Goal: Task Accomplishment & Management: Manage account settings

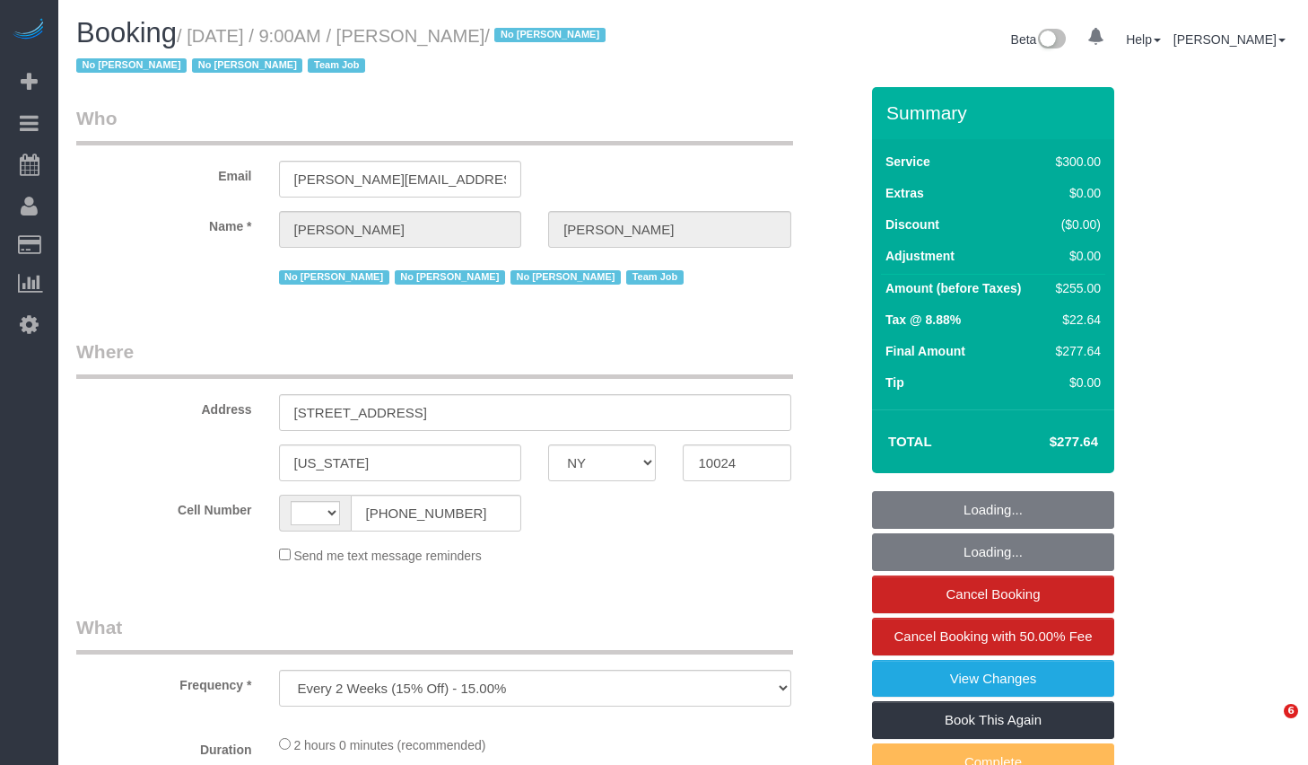
select select "NY"
select select "number:89"
select select "number:90"
select select "number:15"
select select "number:5"
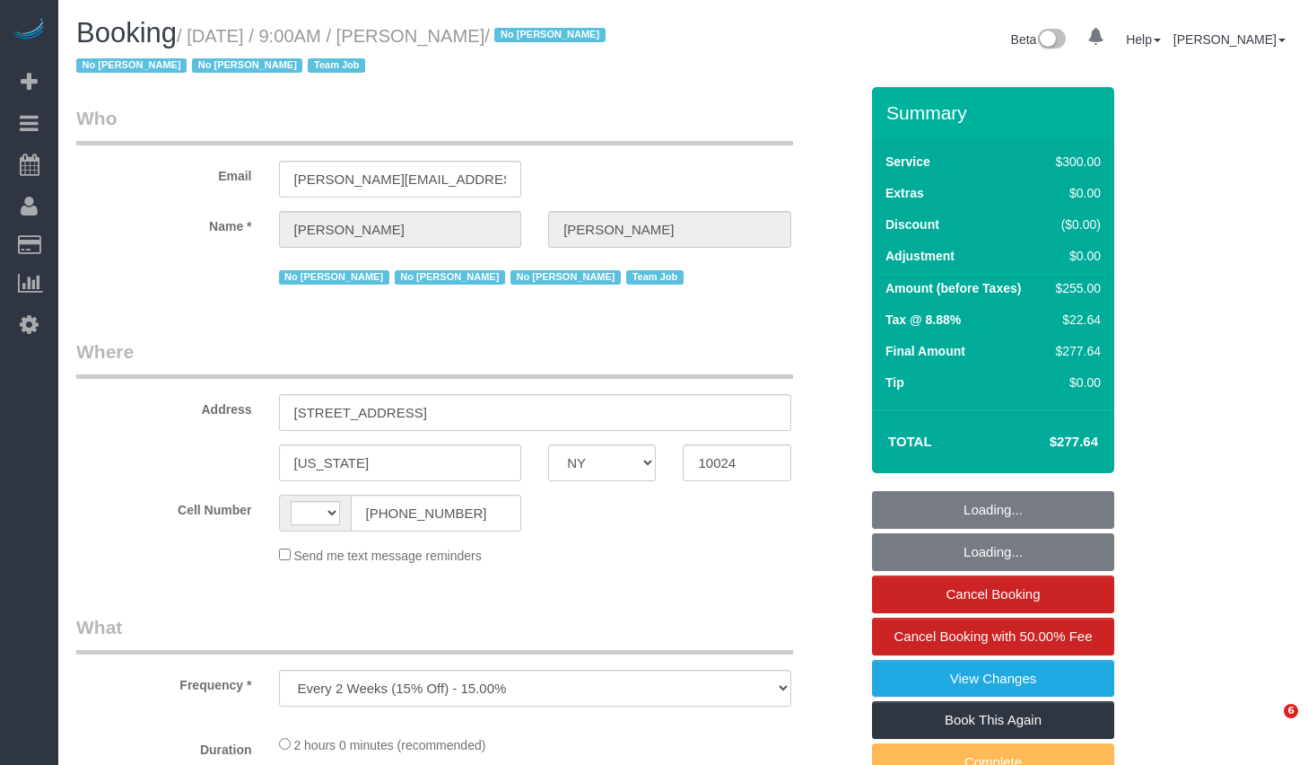
select select "number:21"
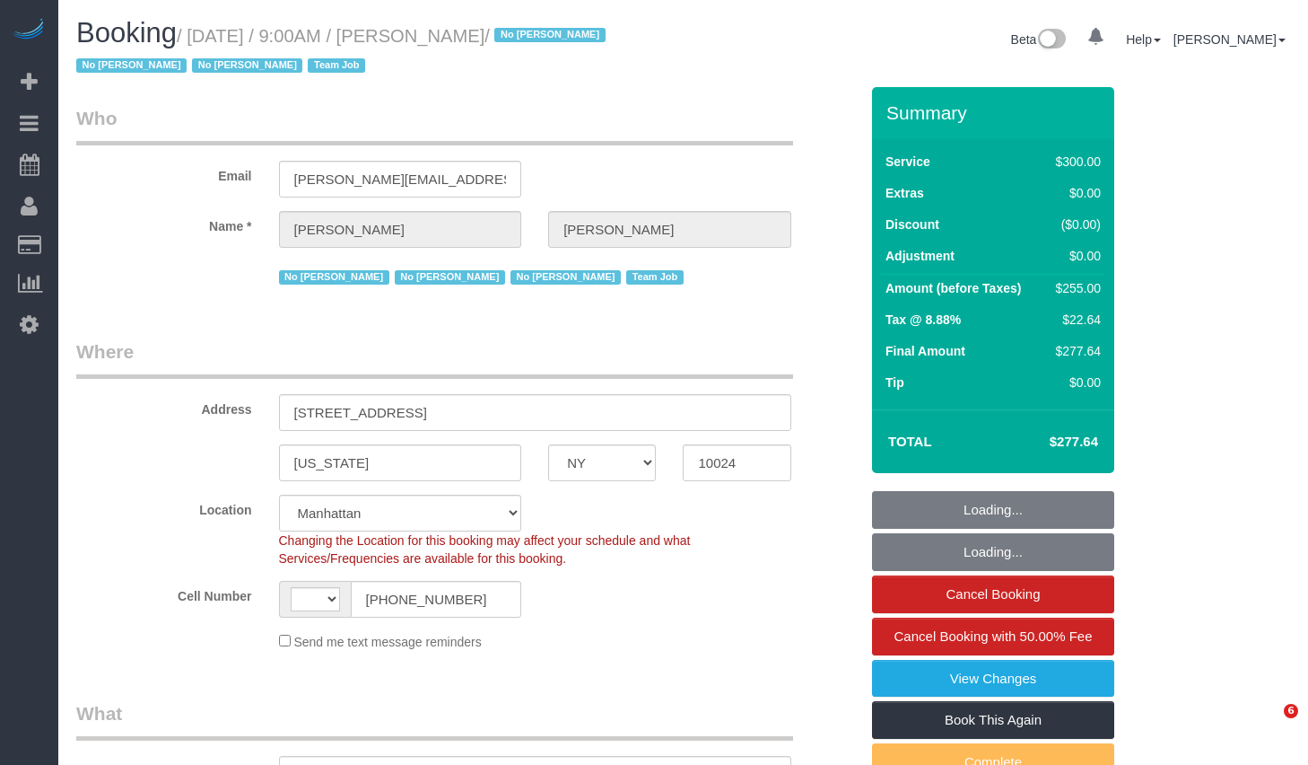
select select "object:1196"
select select "string:[GEOGRAPHIC_DATA]"
select select "string:stripe-pm_1K1KNp4VGloSiKo7hinMQhFr"
select select "spot1"
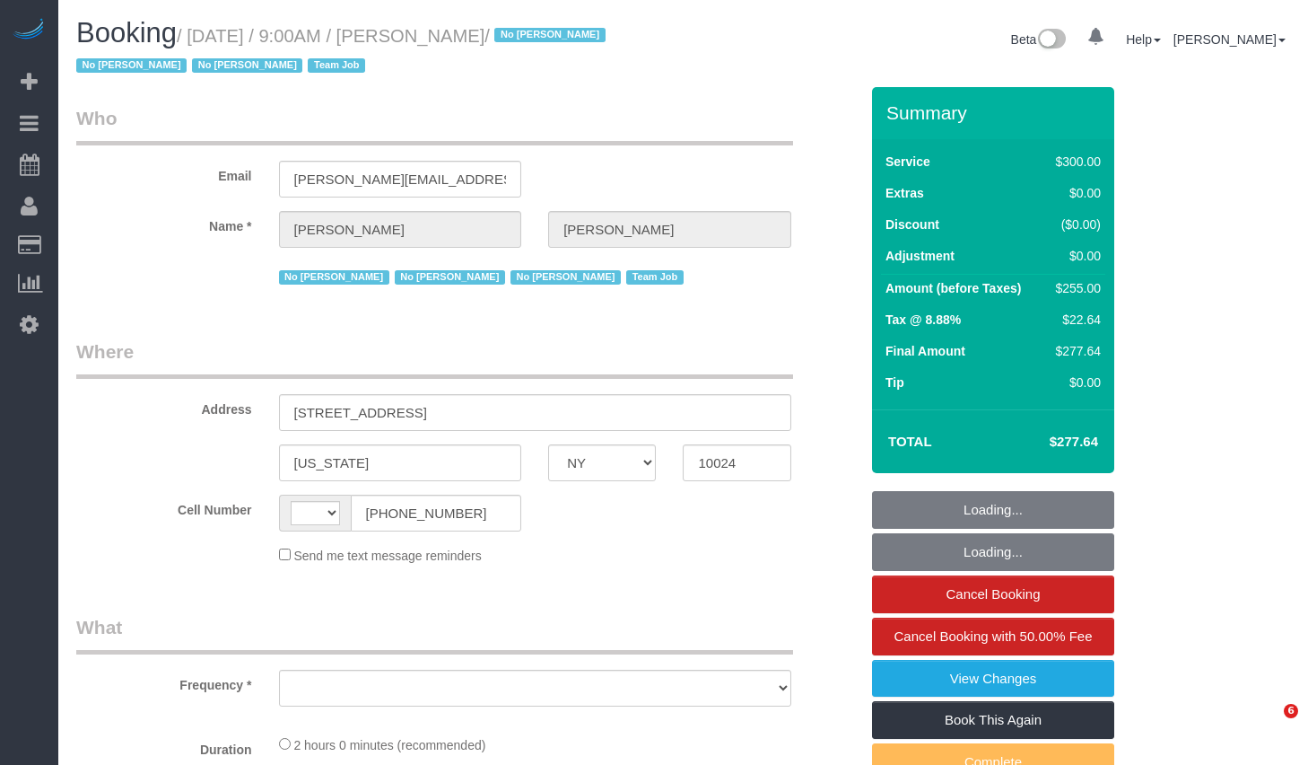
select select "NY"
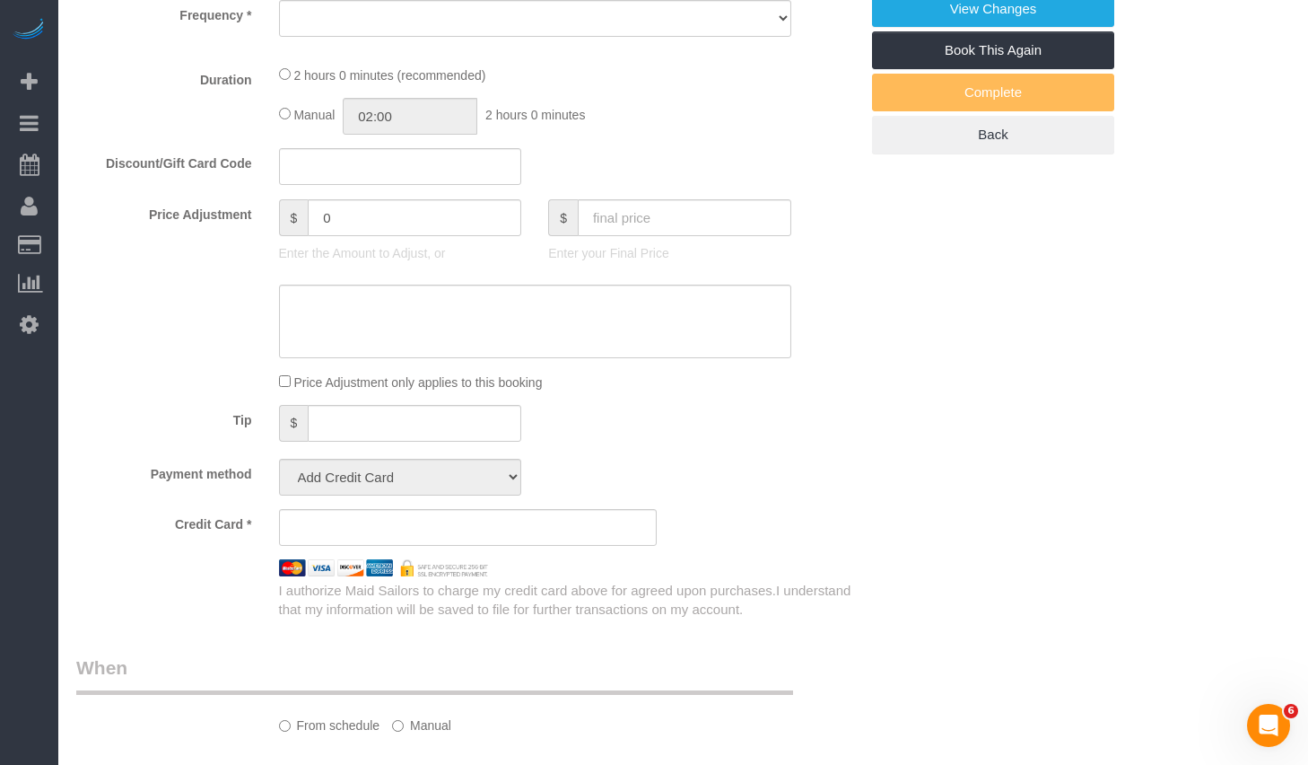
select select "object:588"
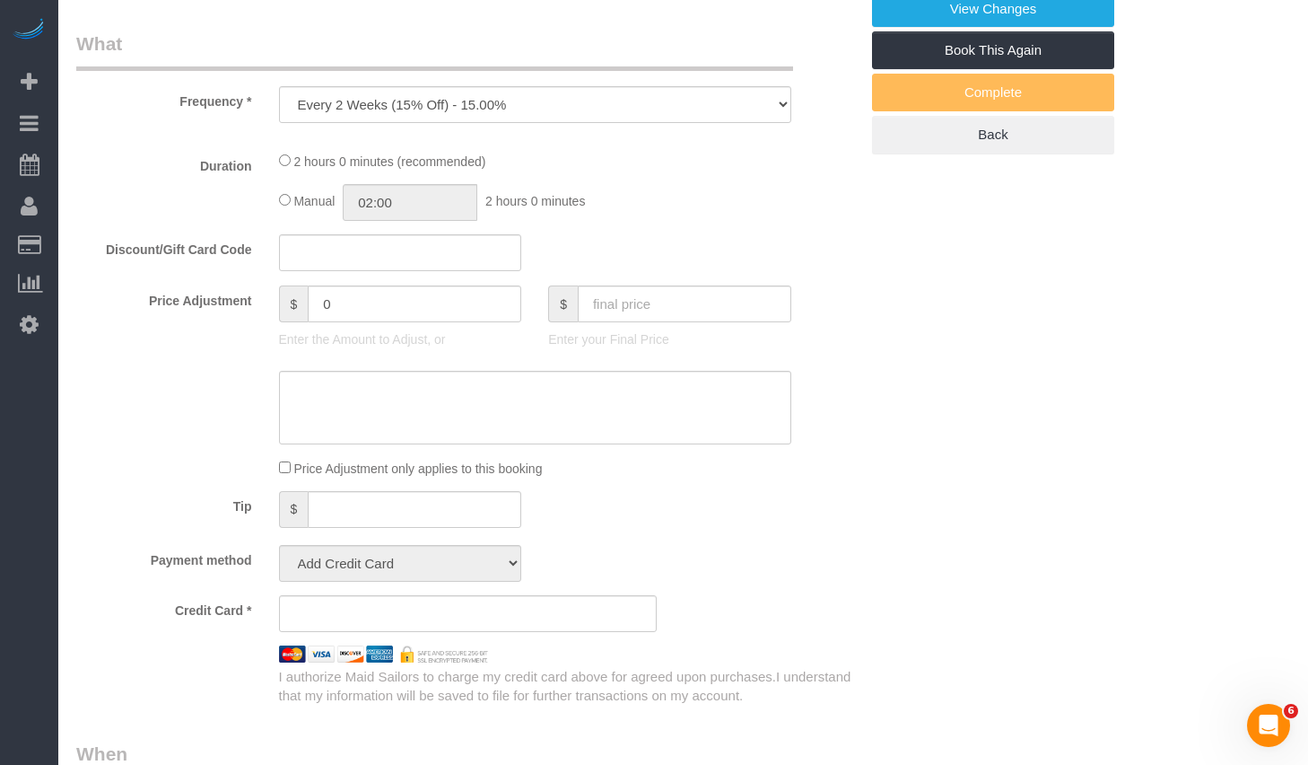
select select "string:[GEOGRAPHIC_DATA]"
select select "string:stripe-pm_1K1KNp4VGloSiKo7hinMQhFr"
select select "number:89"
select select "number:90"
select select "number:15"
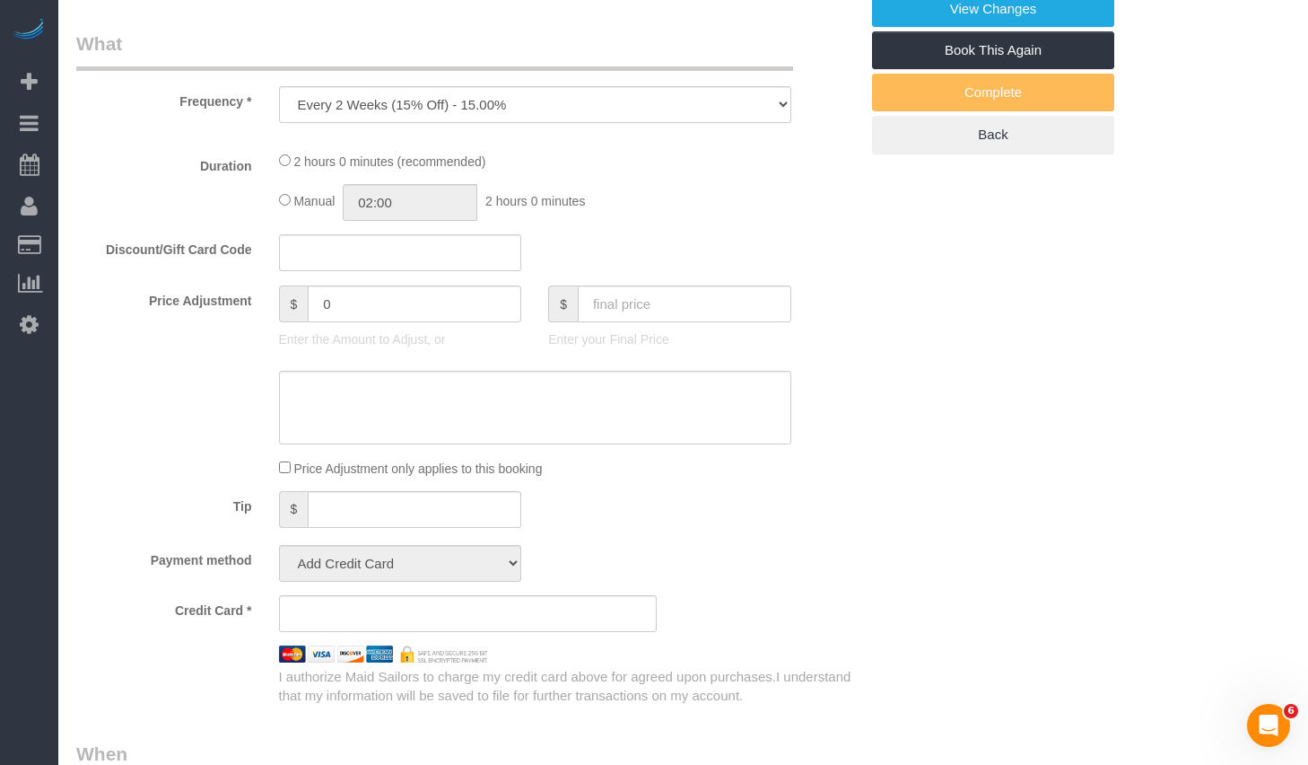
select select "number:5"
select select "number:21"
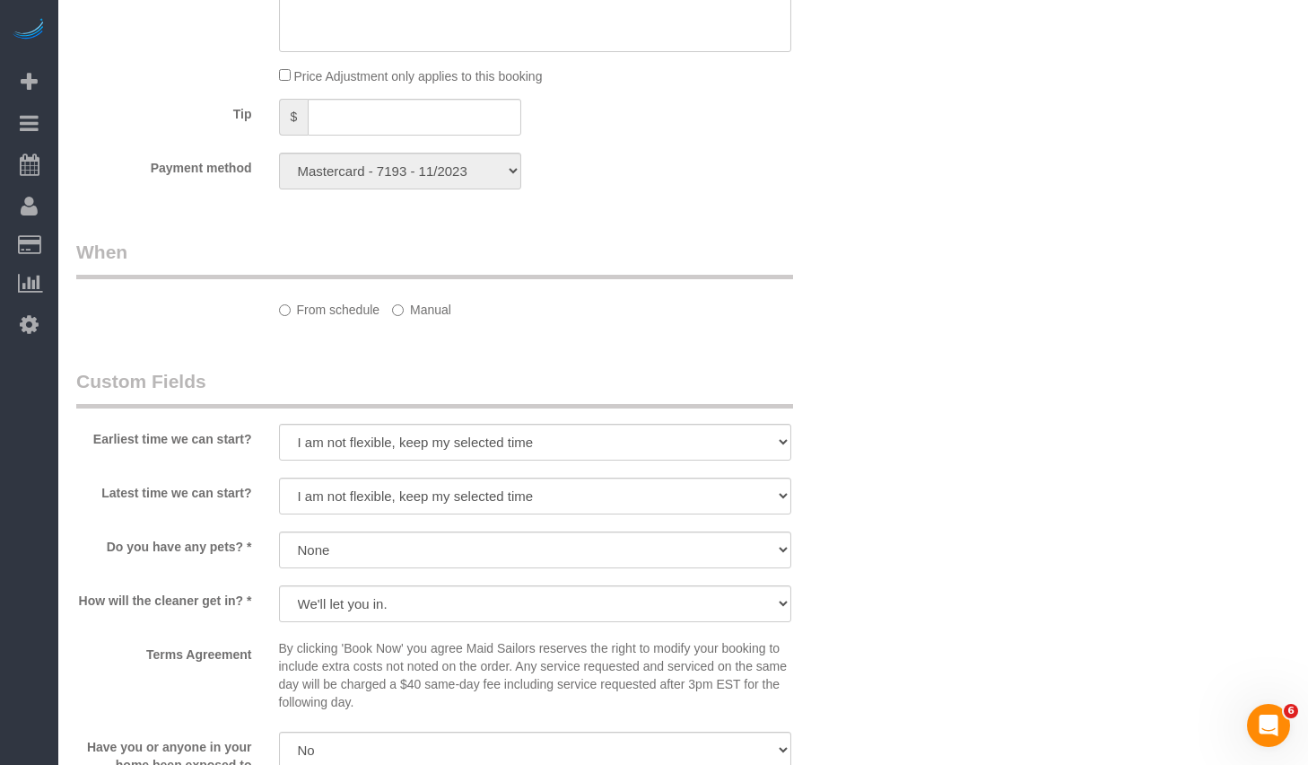
select select "spot1"
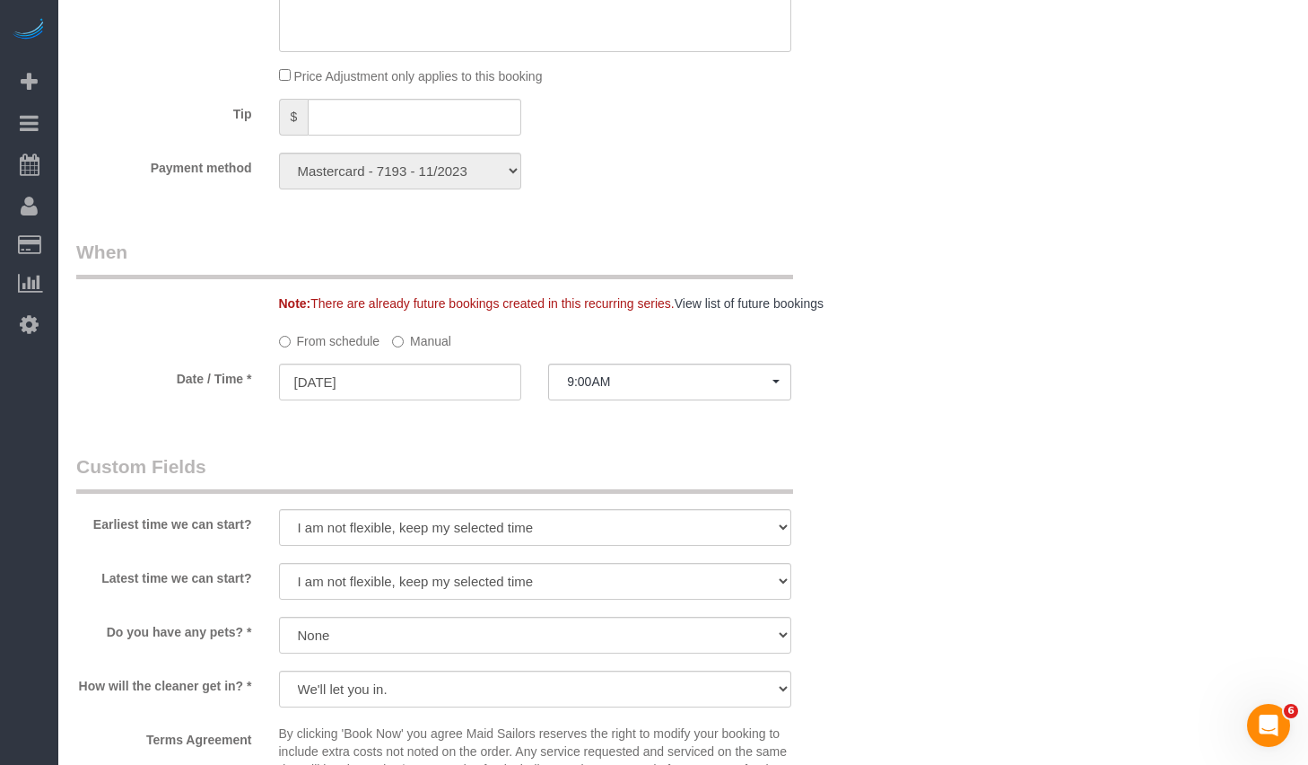
select select "object:1447"
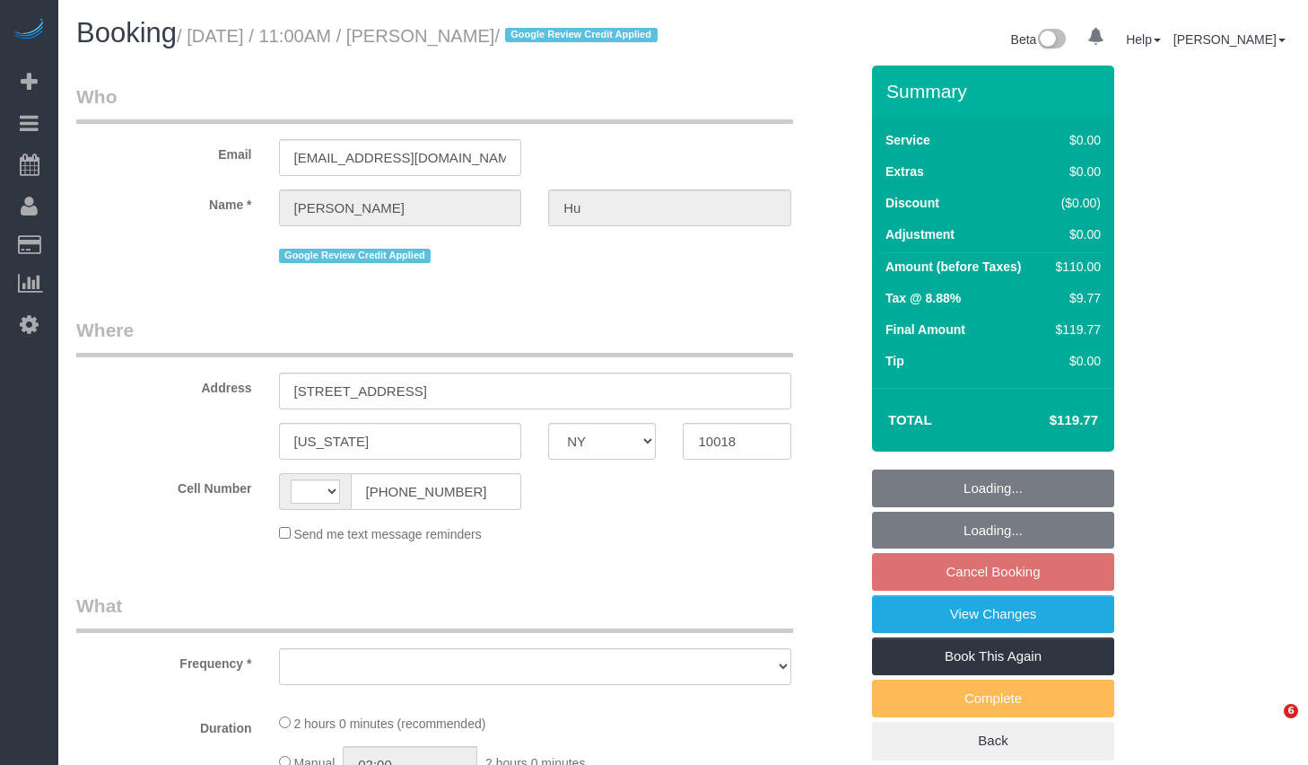
select select "NY"
select select "string:[GEOGRAPHIC_DATA]"
select select "number:89"
select select "number:90"
select select "number:15"
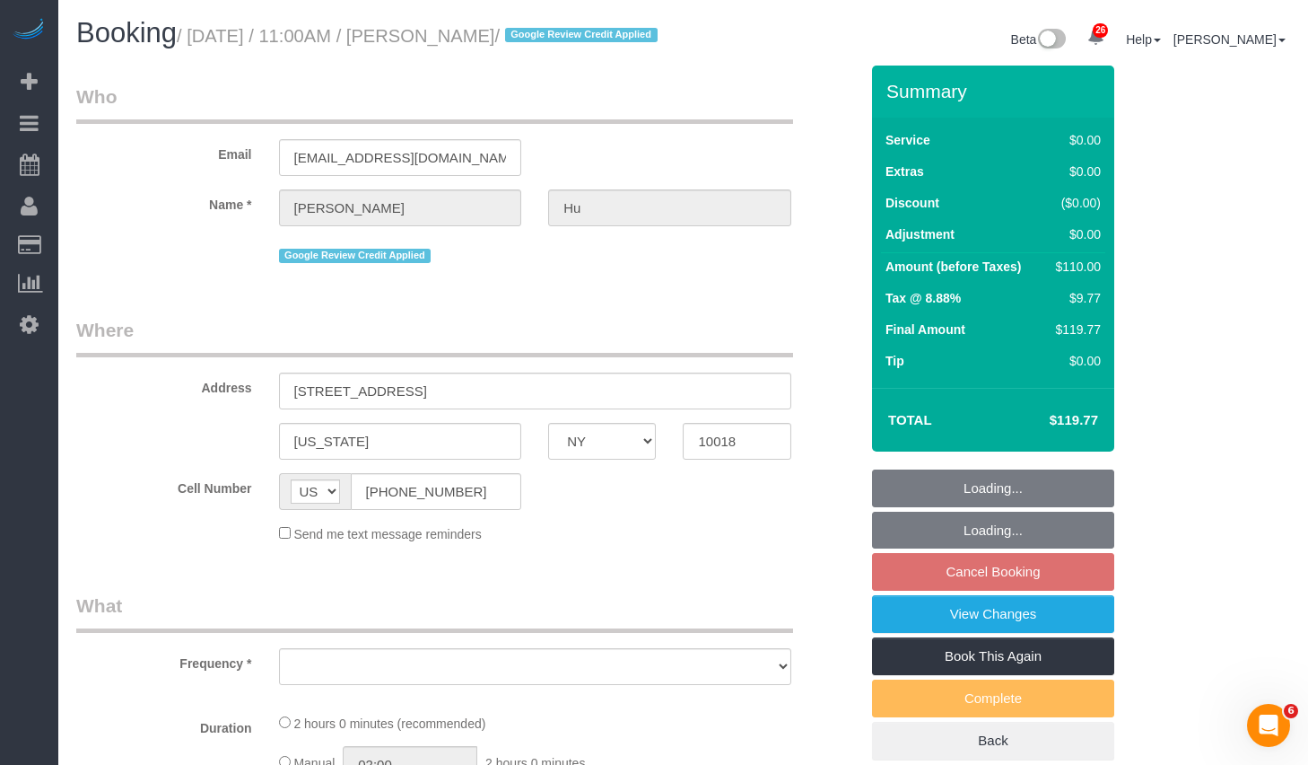
select select "number:5"
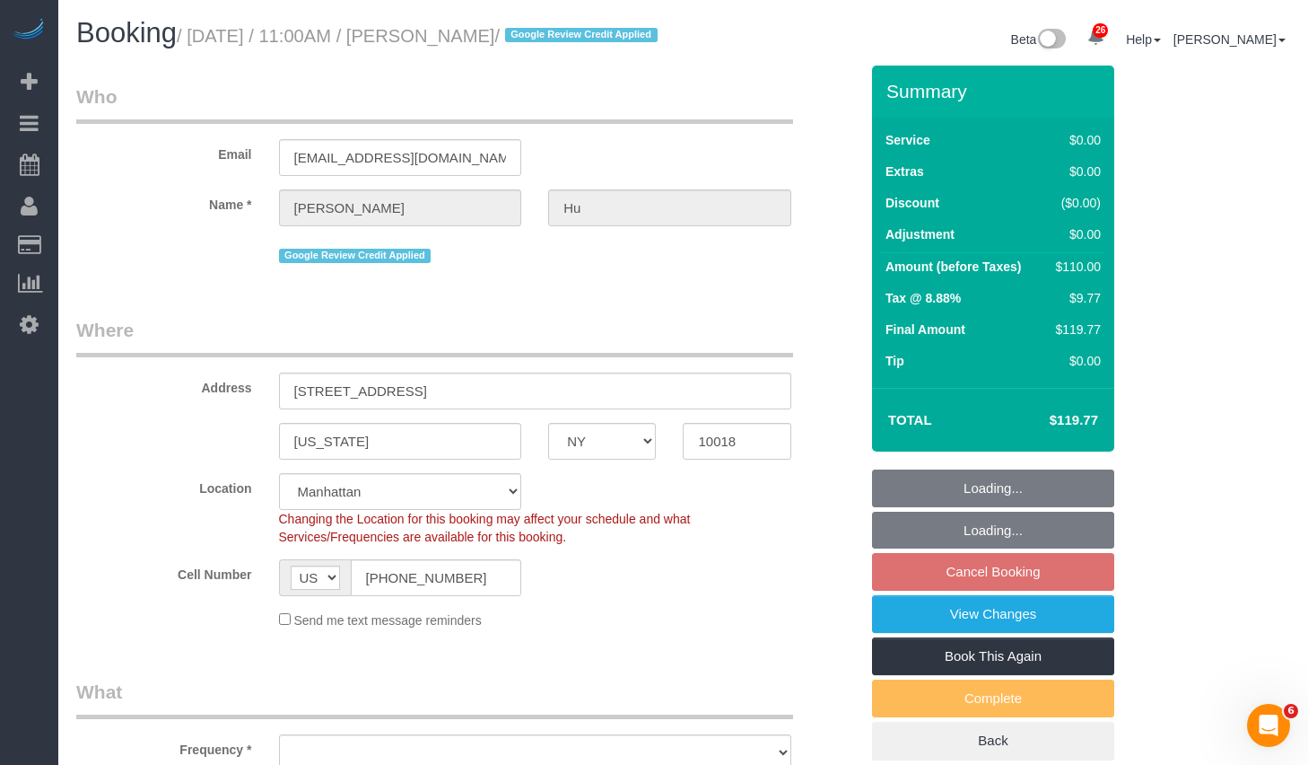
select select "object:881"
select select "string:stripe-pm_1RR3nA4VGloSiKo72dJa0uVc"
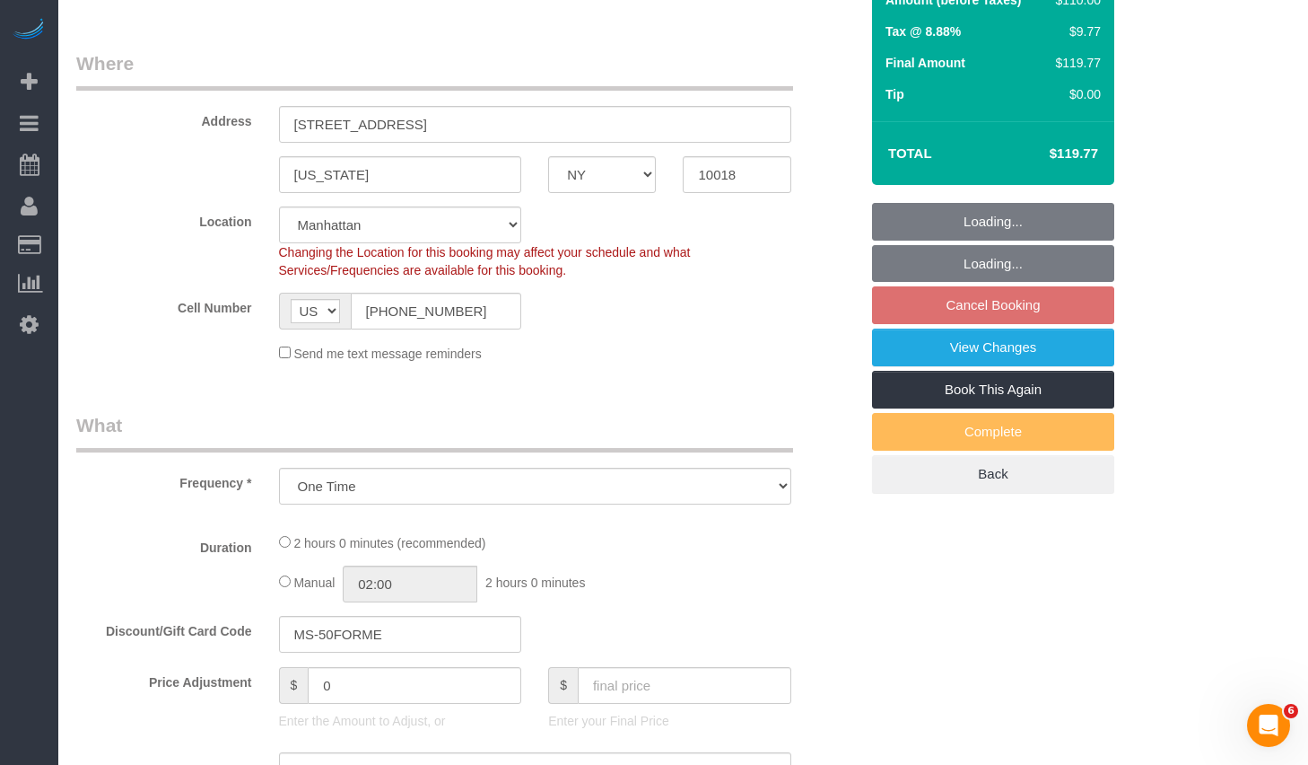
select select "1"
select select "spot4"
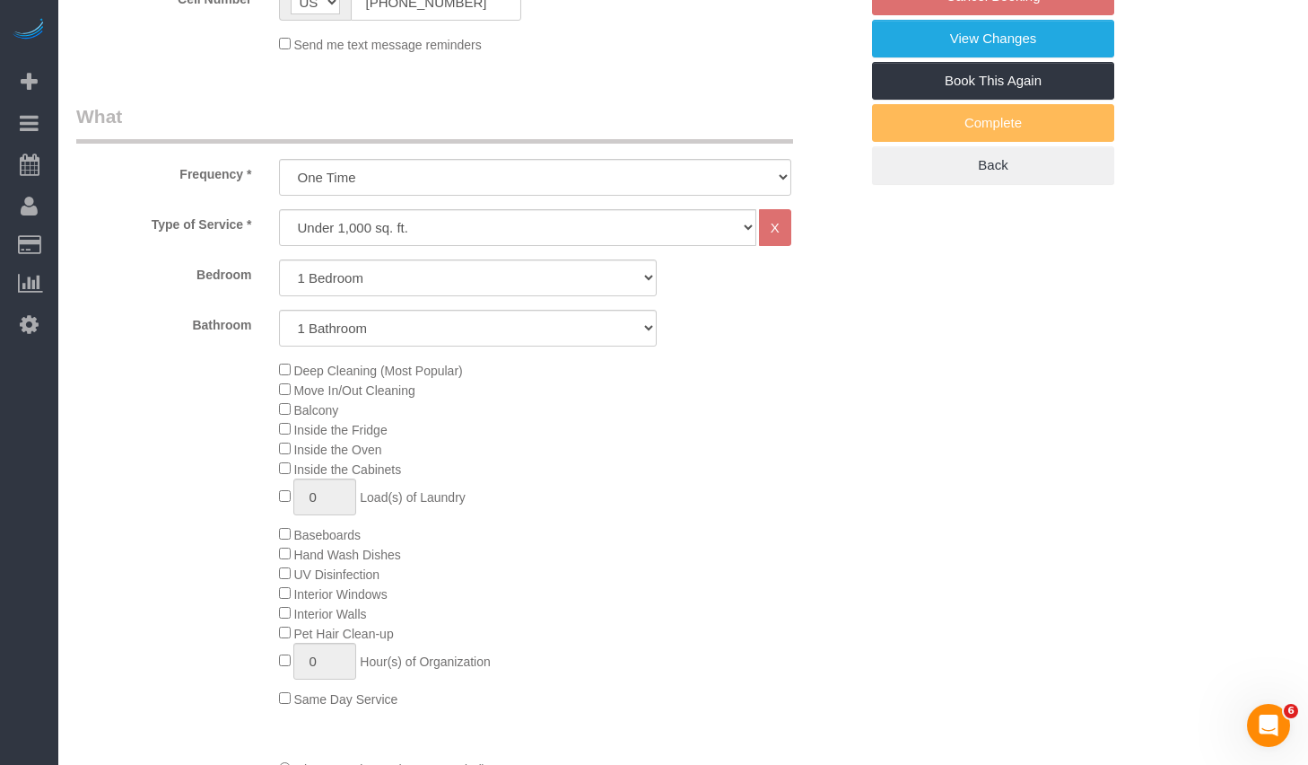
select select "object:1499"
select select "1"
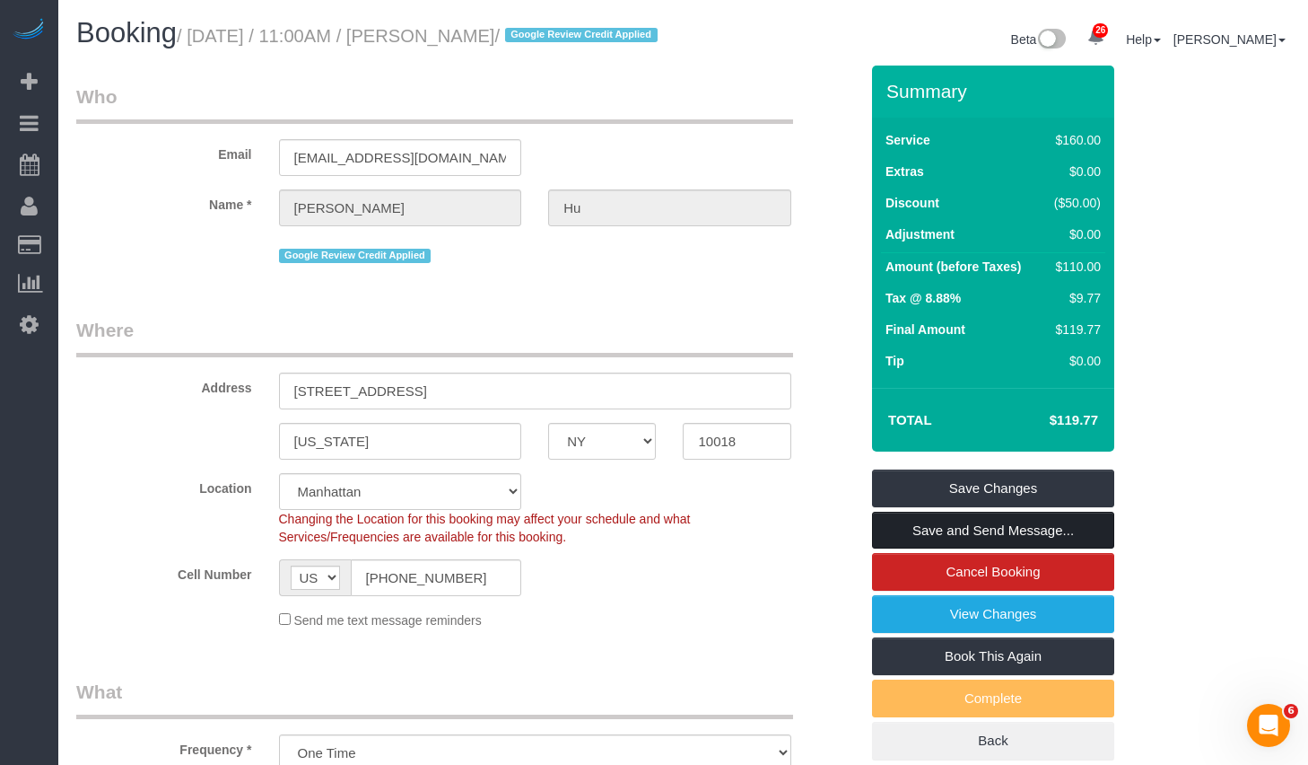
click at [967, 549] on link "Save and Send Message..." at bounding box center [993, 531] width 242 height 38
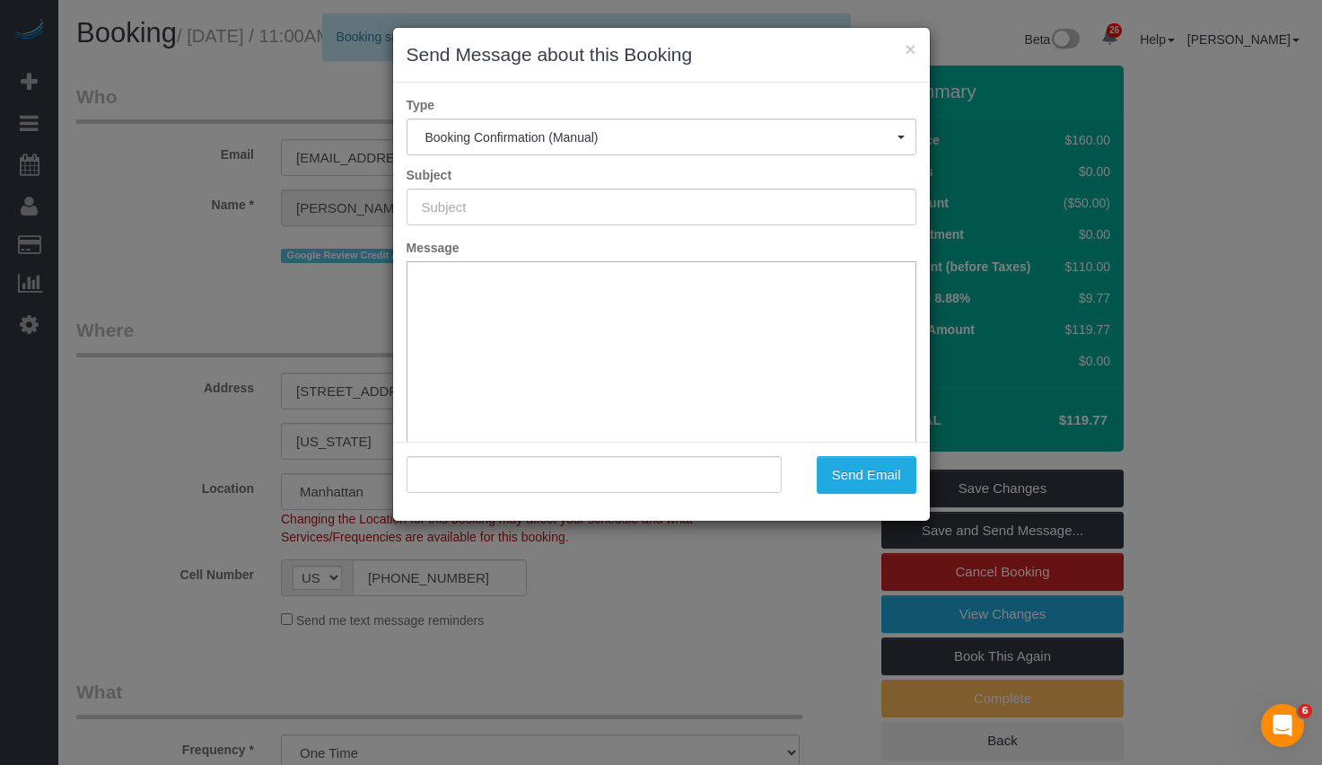
scroll to position [132, 0]
type input "Cleaning Confirmed for 09/26/2025 at 11:00am"
type input ""Josephina Hu" <joseyjhu@gmail.com>"
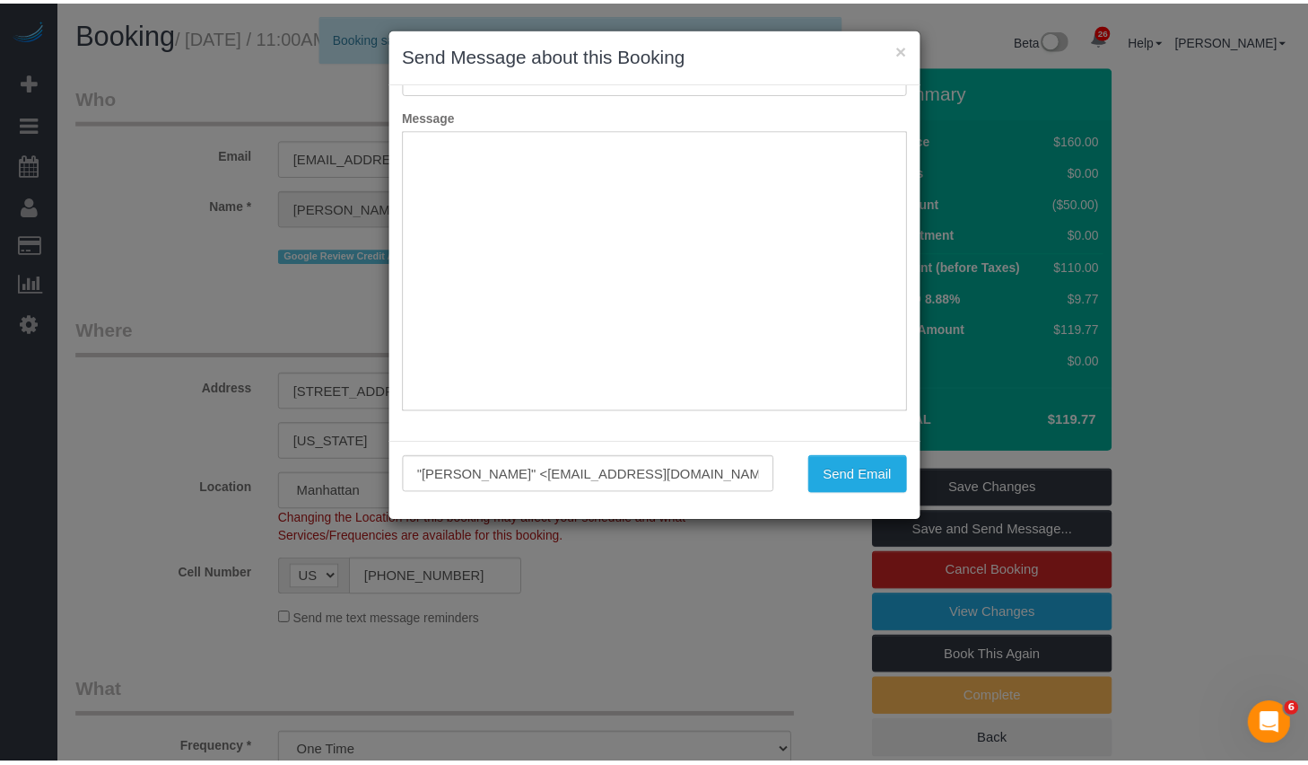
scroll to position [0, 0]
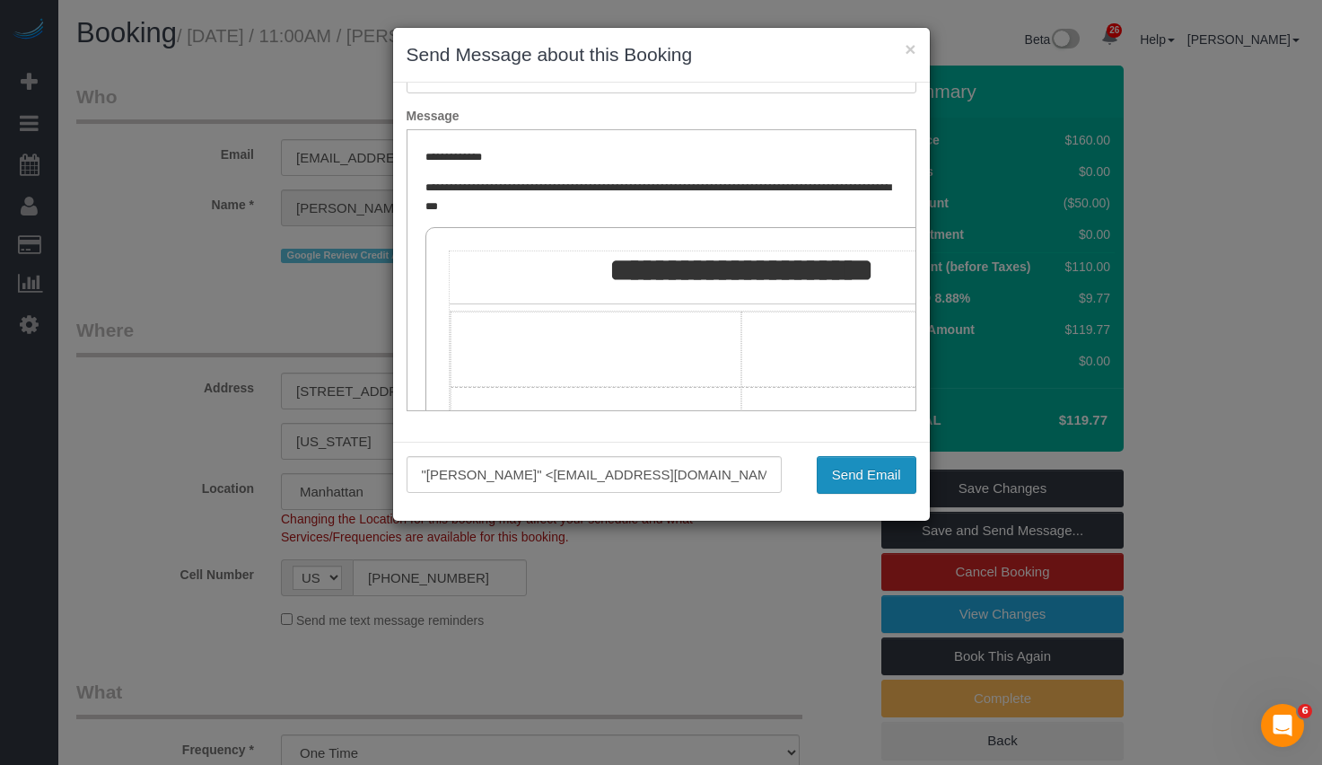
click at [853, 468] on button "Send Email" at bounding box center [867, 475] width 100 height 38
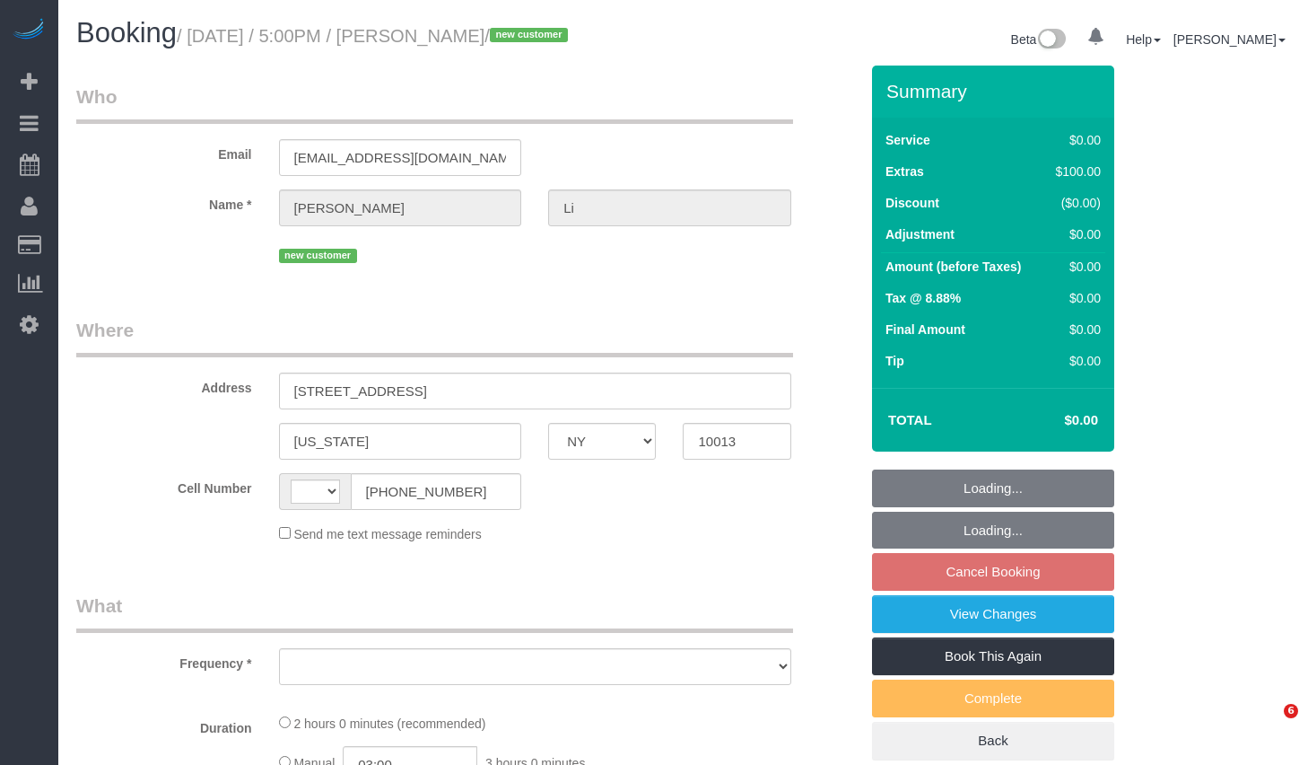
select select "NY"
select select "object:487"
select select "number:89"
select select "number:90"
select select "number:15"
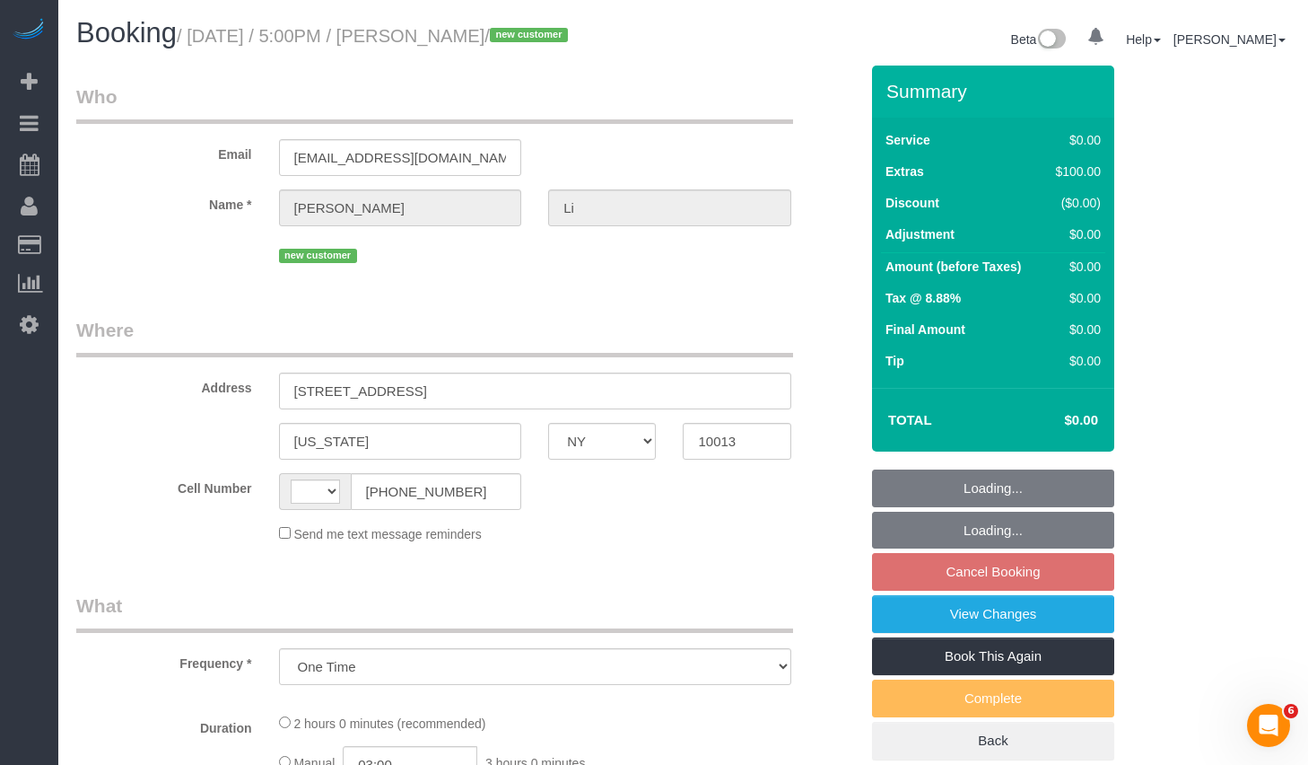
select select "number:5"
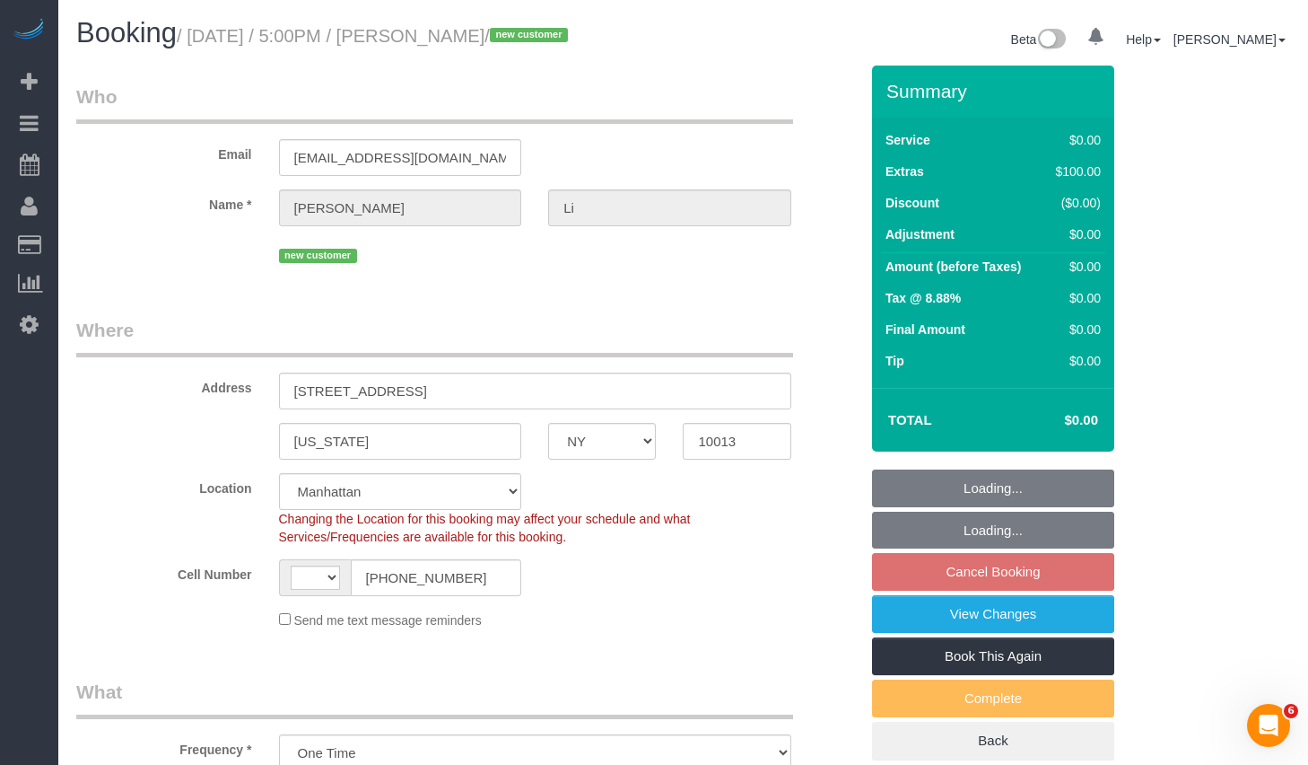
select select "string:[GEOGRAPHIC_DATA]"
select select "spot10"
select select "string:stripe-pm_1SAqym4VGloSiKo7S8WF0cnS"
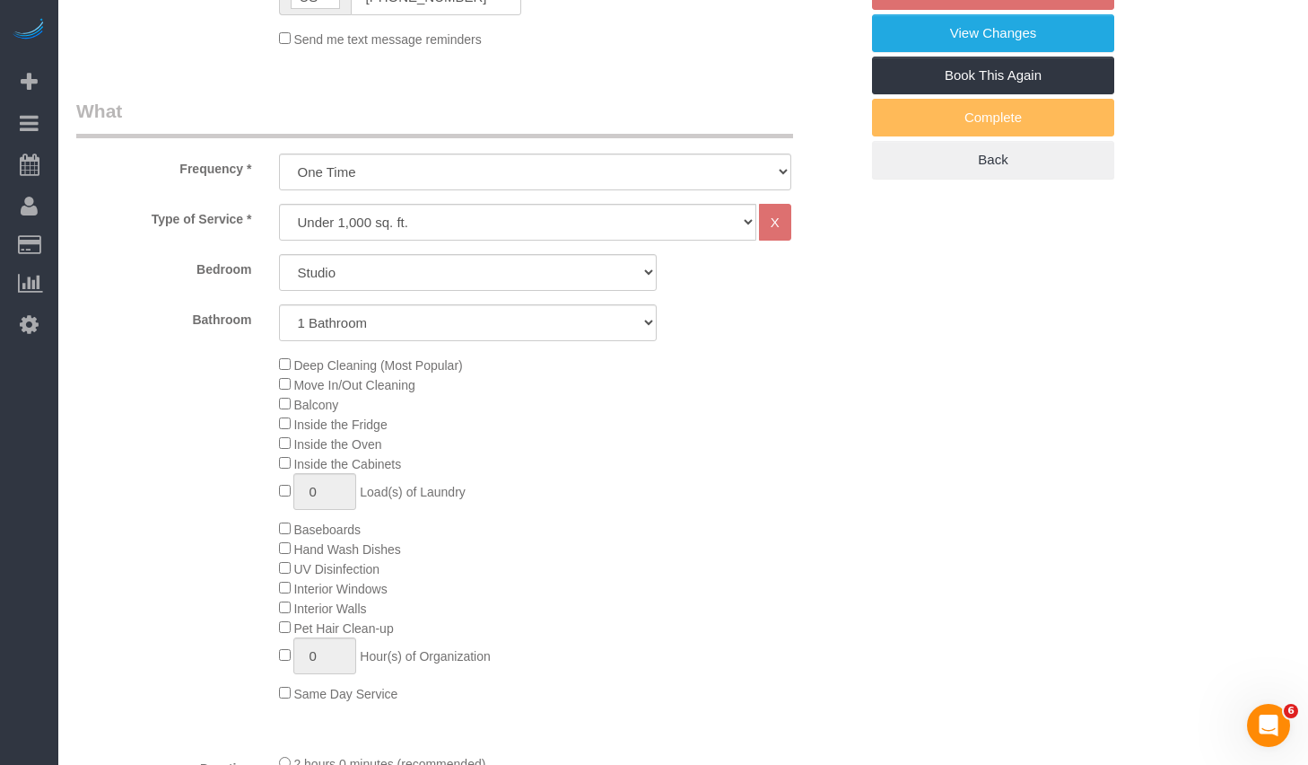
select select "object:1535"
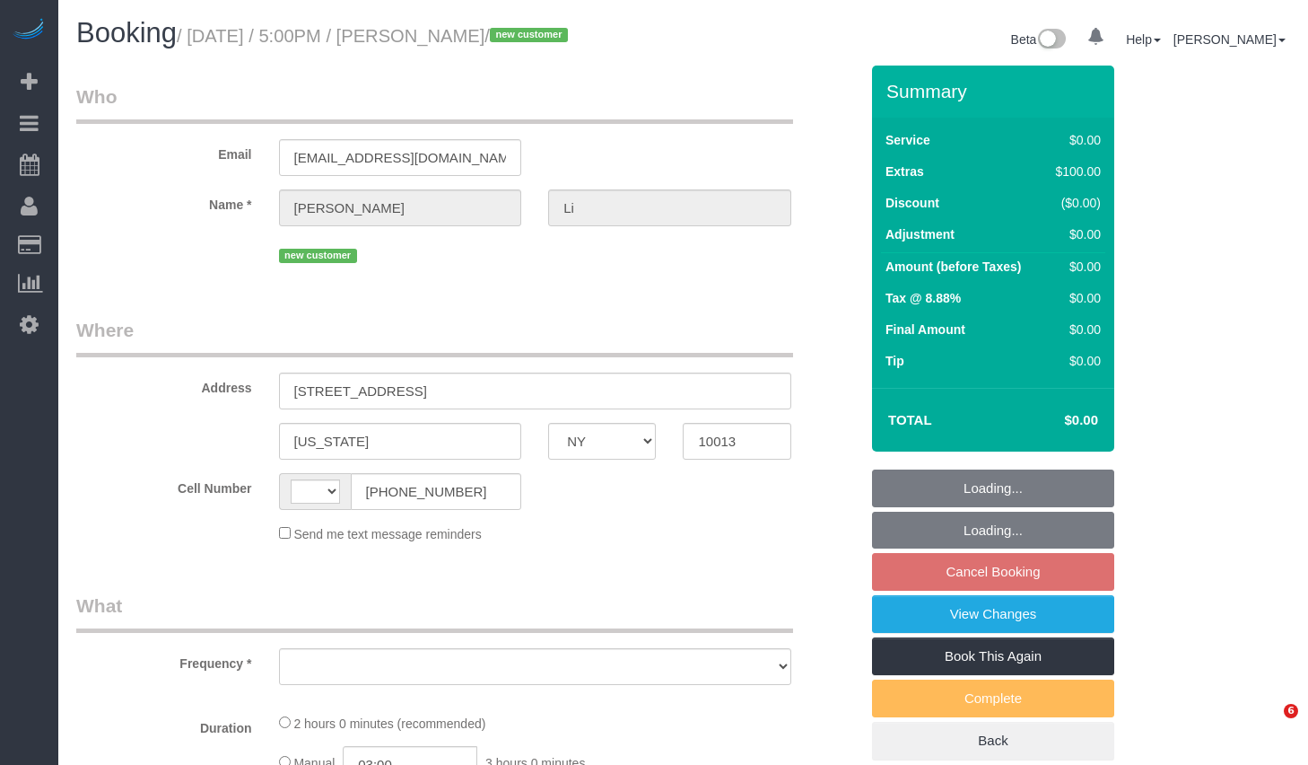
select select "NY"
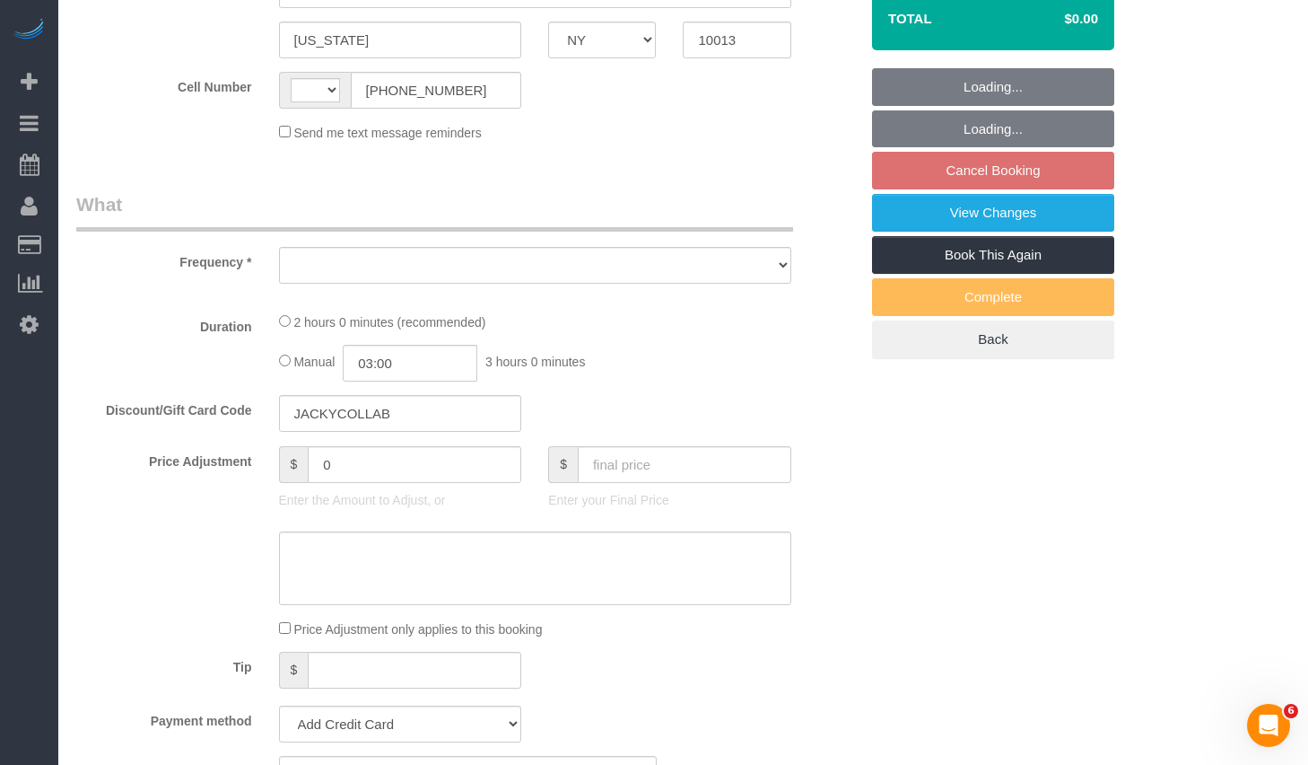
select select "string:[GEOGRAPHIC_DATA]"
select select "number:89"
select select "number:90"
select select "number:15"
select select "number:5"
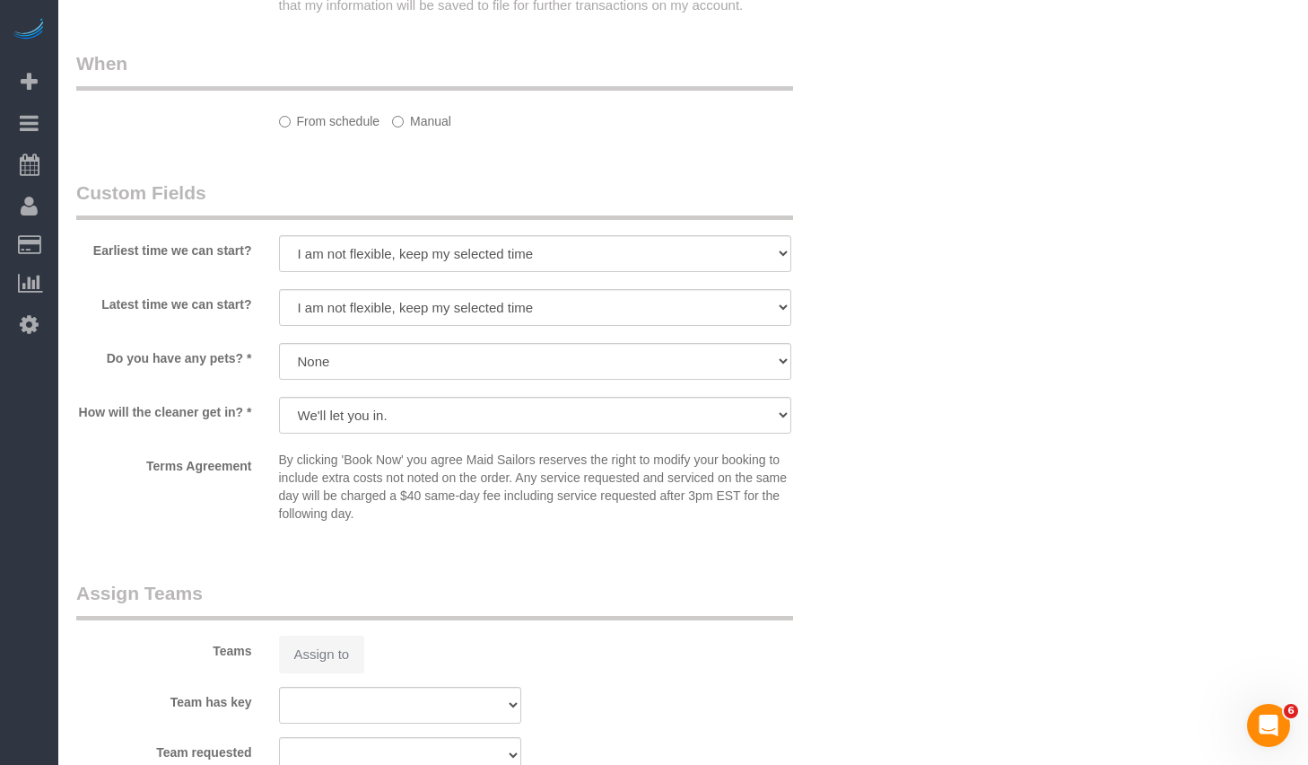
select select "object:1059"
select select "string:stripe-pm_1SAqym4VGloSiKo7S8WF0cnS"
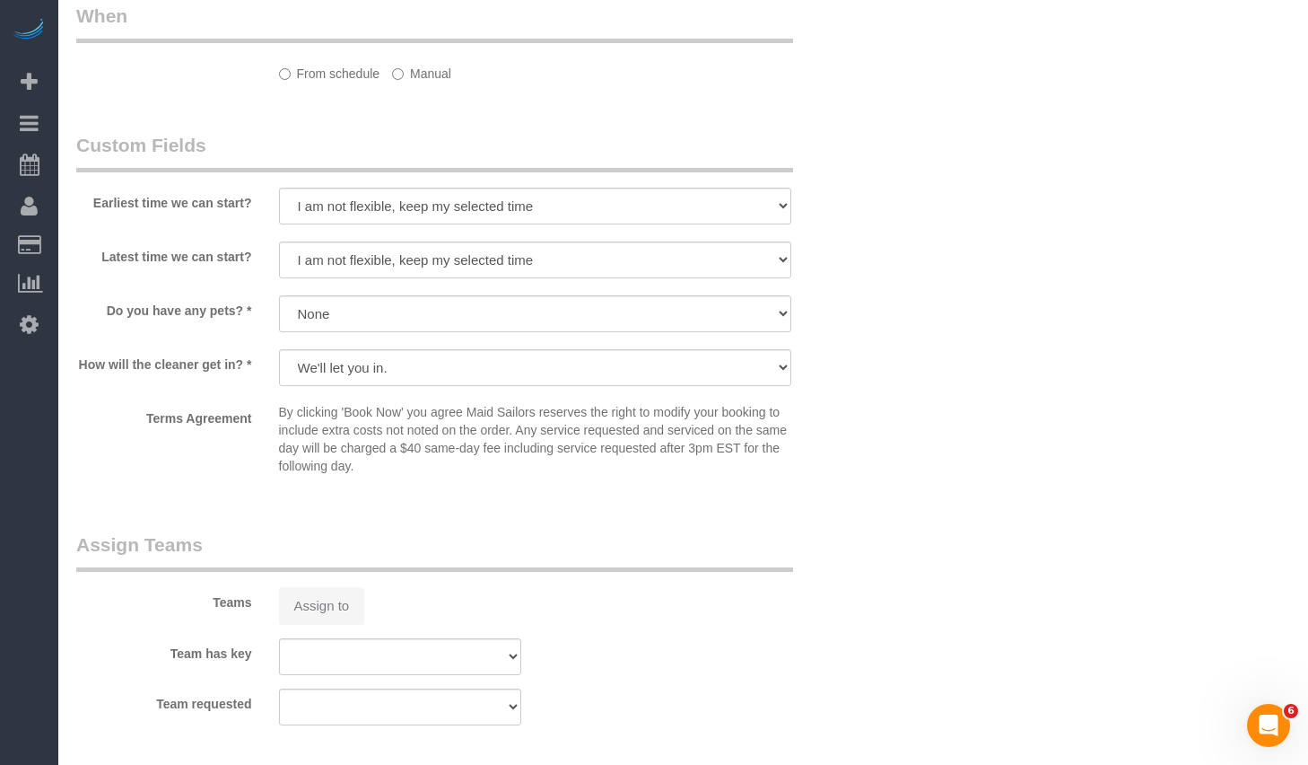
select select "object:1535"
select select "spot10"
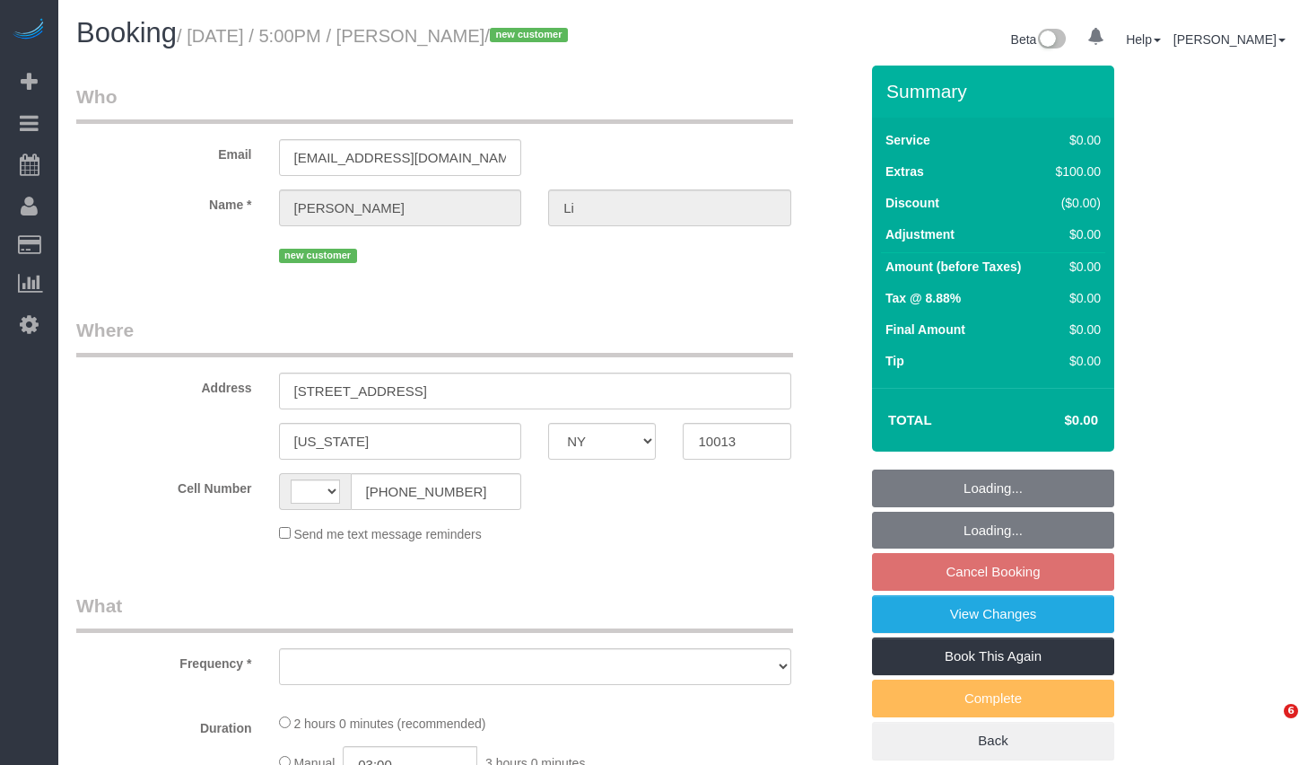
select select "NY"
select select "string:[GEOGRAPHIC_DATA]"
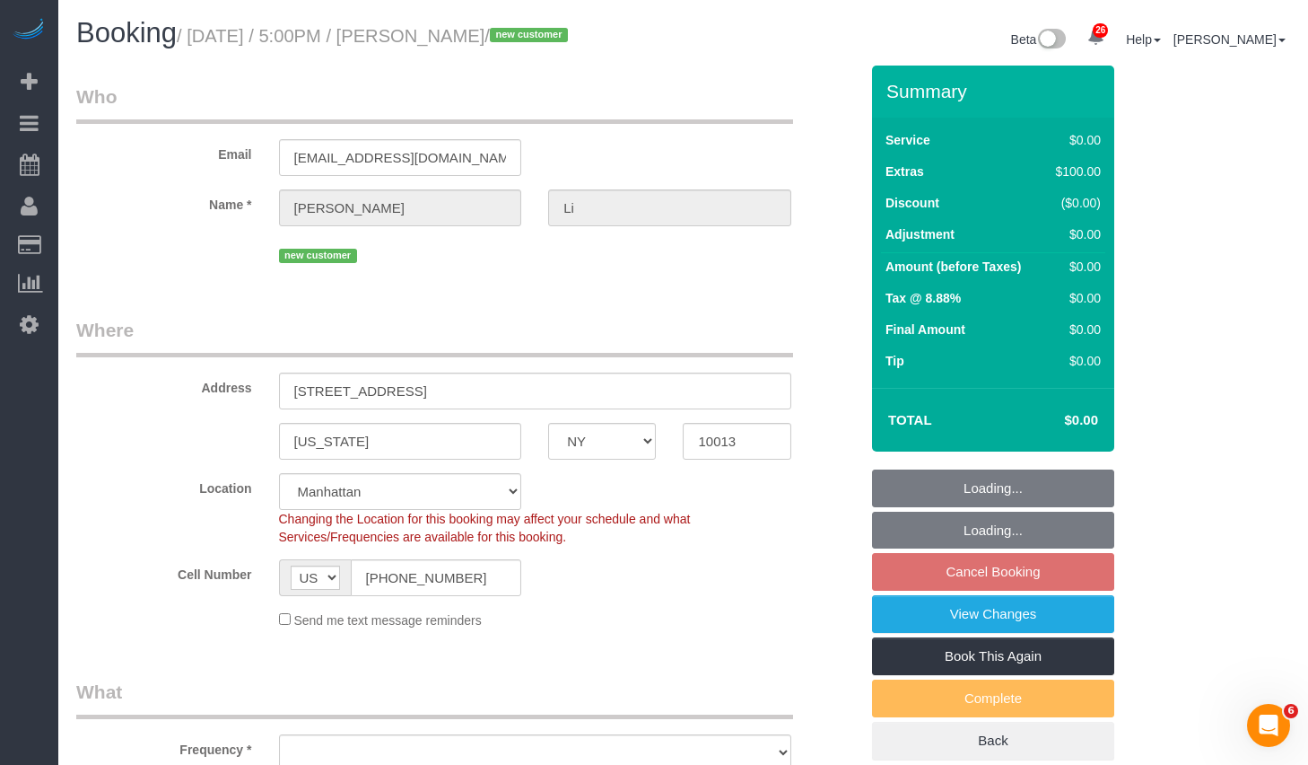
select select "string:stripe-pm_1SAqym4VGloSiKo7S8WF0cnS"
select select "object:811"
select select "spot10"
select select "number:89"
select select "number:90"
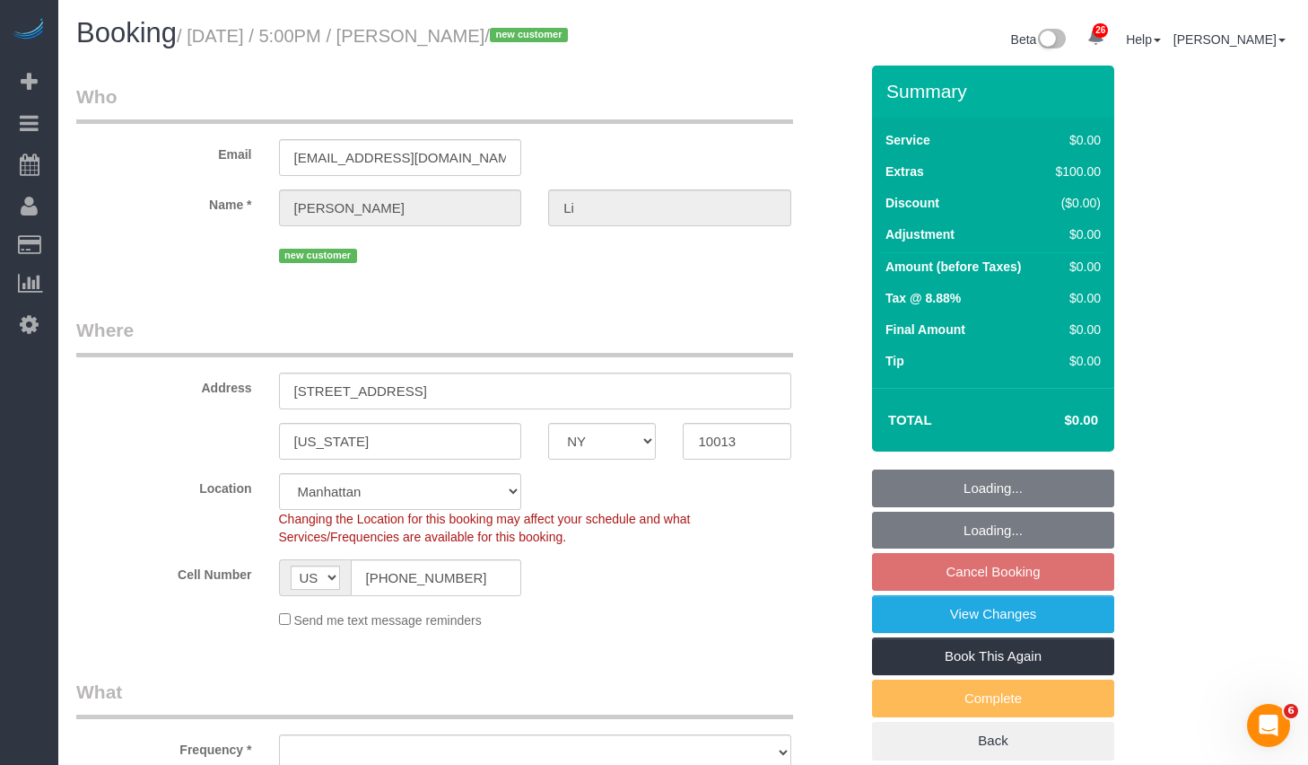
select select "number:15"
select select "number:5"
select select "object:1535"
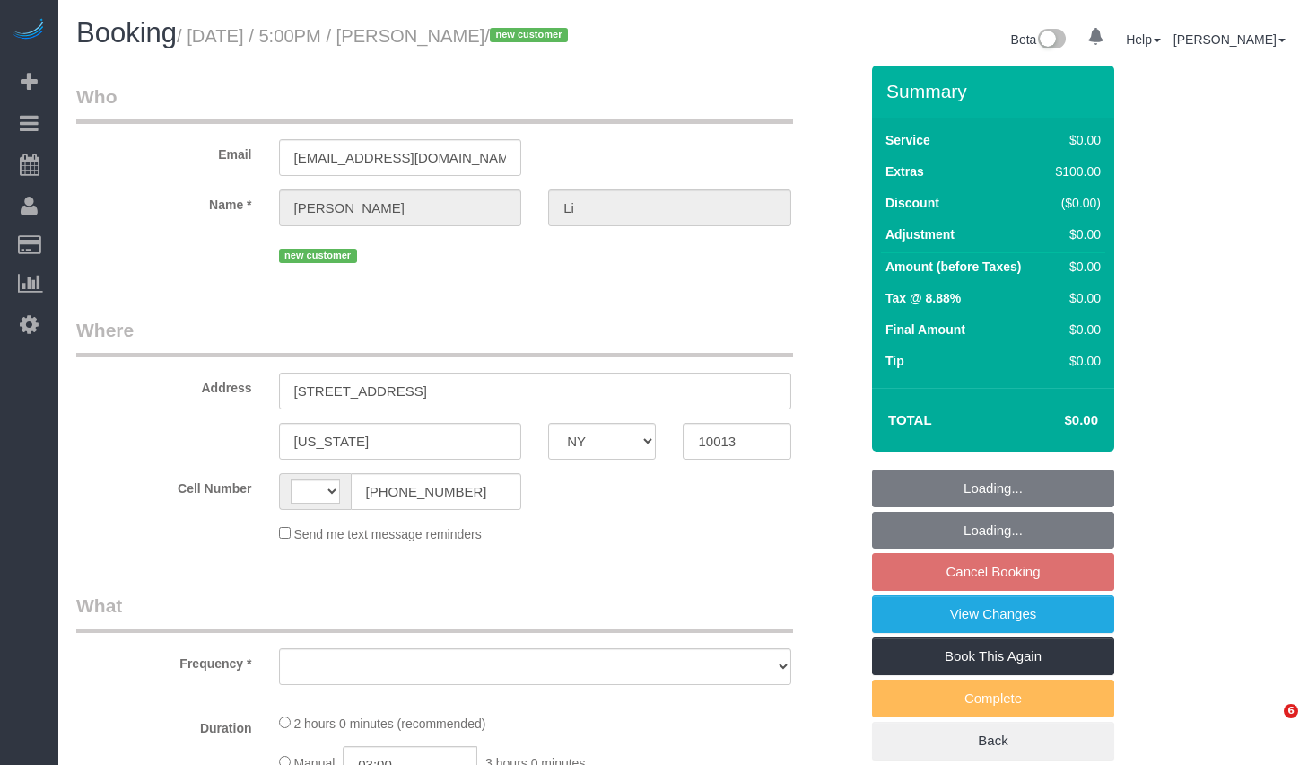
select select "NY"
select select "string:[GEOGRAPHIC_DATA]"
select select "object:811"
select select "string:stripe-pm_1SAqym4VGloSiKo7S8WF0cnS"
select select "number:89"
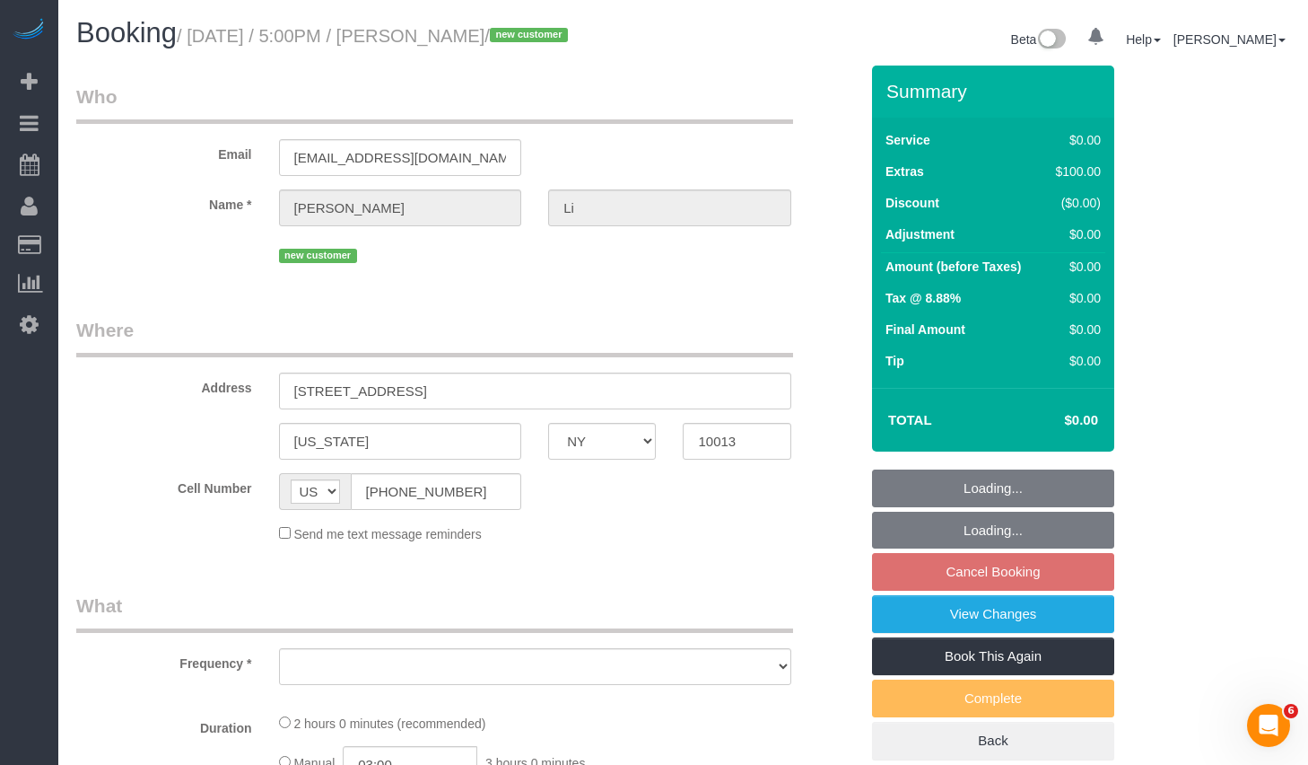
select select "number:90"
select select "number:15"
select select "number:5"
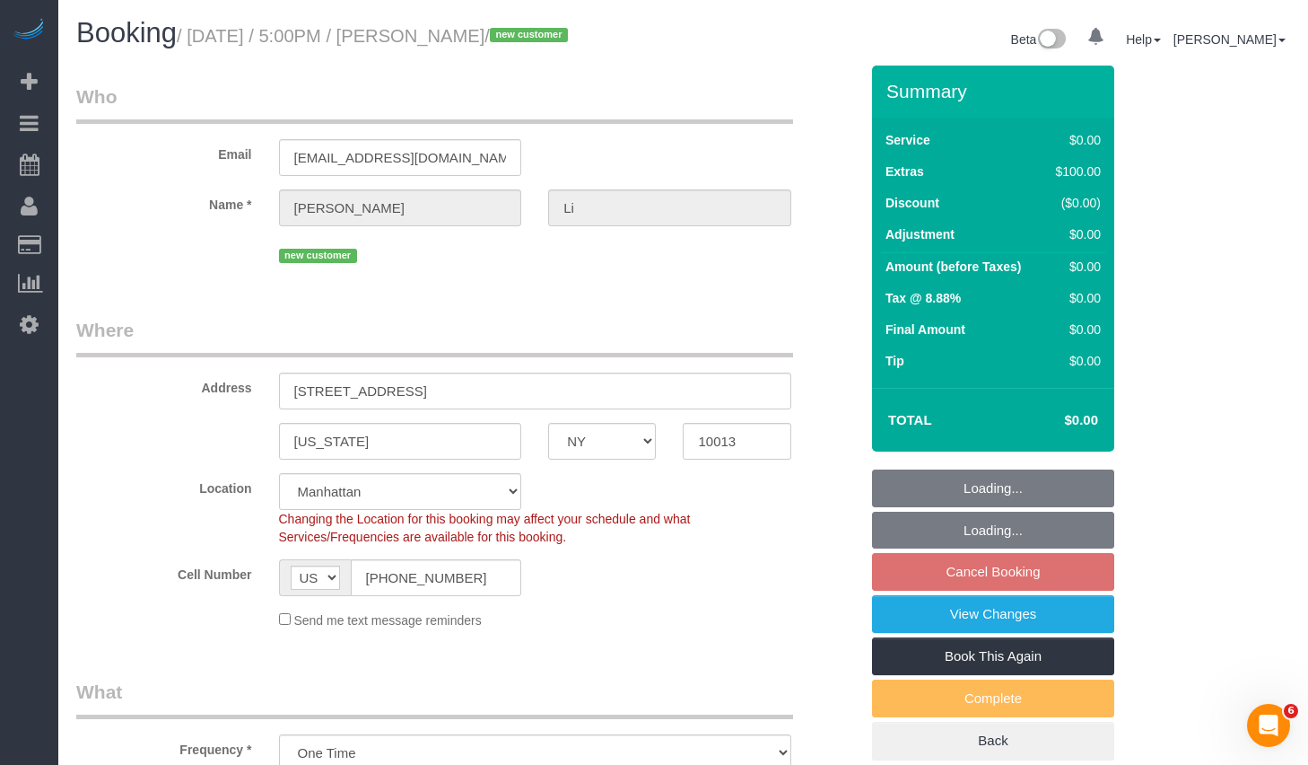
select select "object:1063"
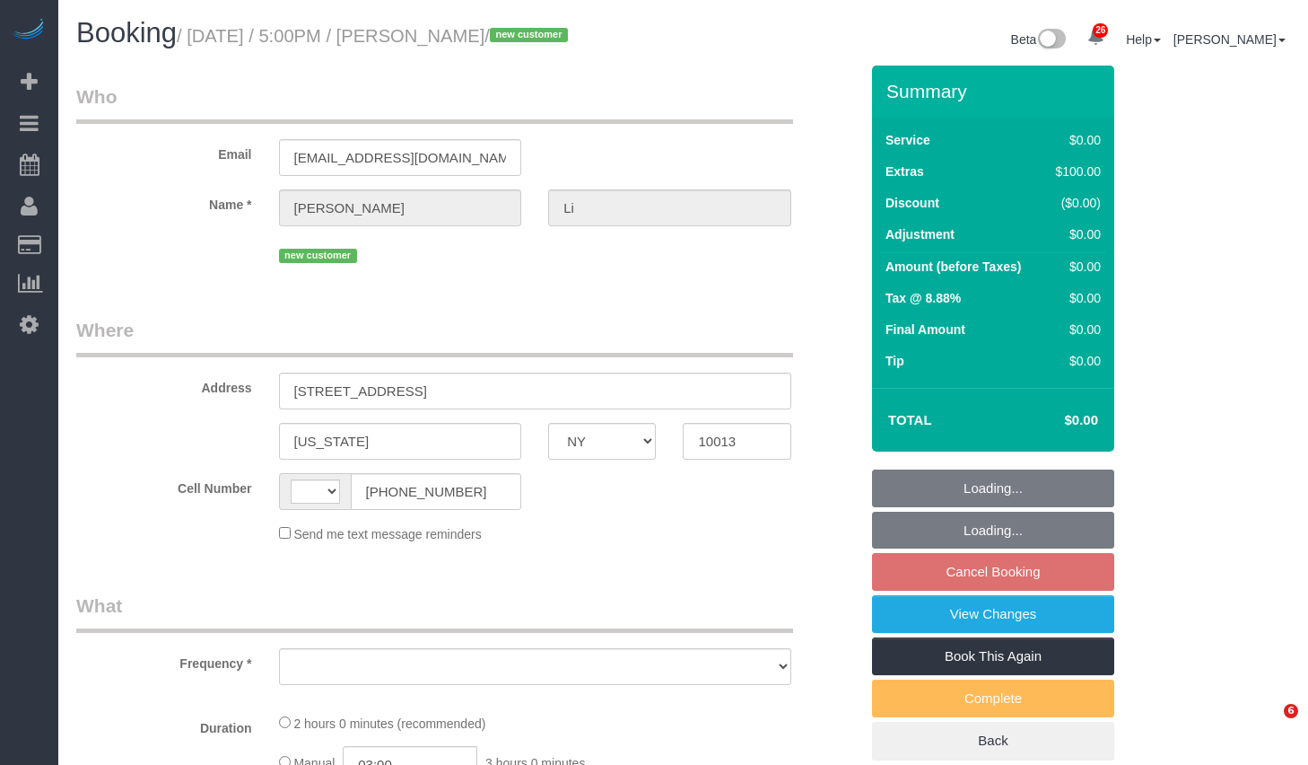
select select "NY"
select select "object:562"
select select "number:89"
select select "number:90"
select select "number:15"
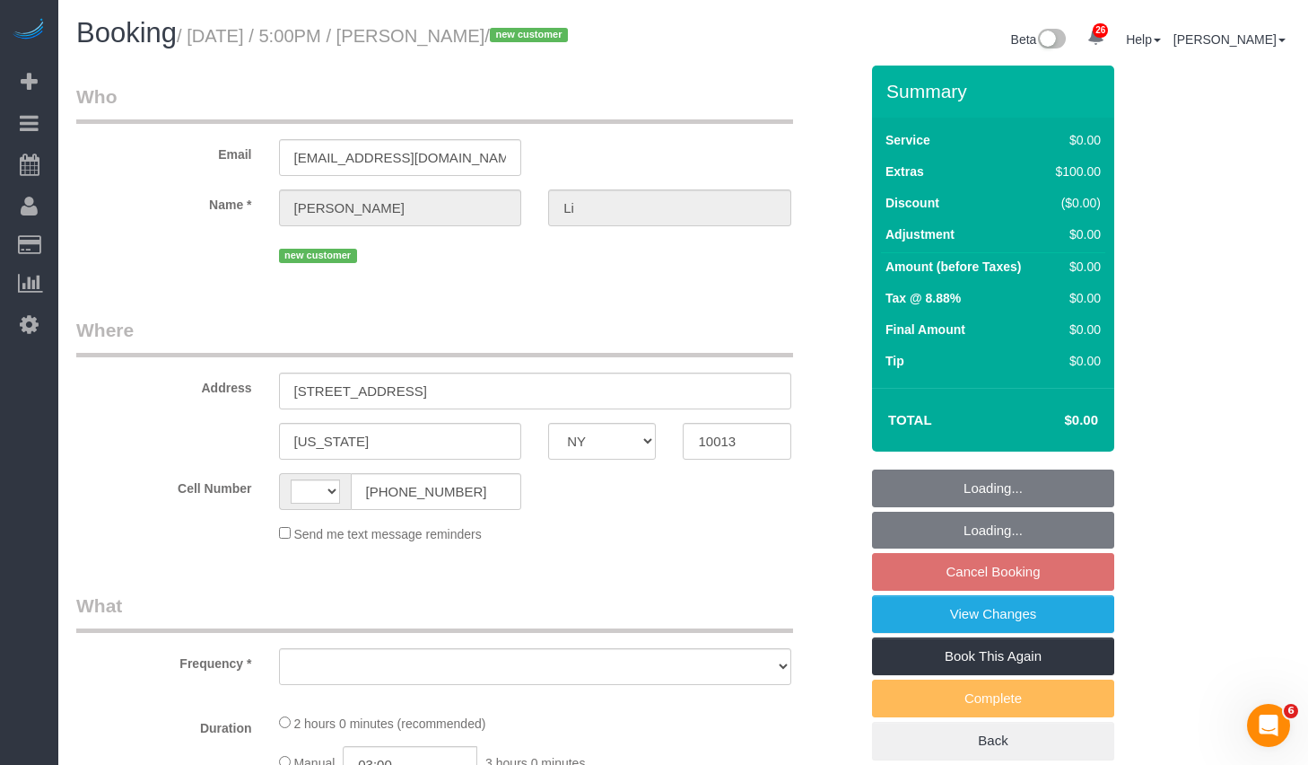
select select "number:5"
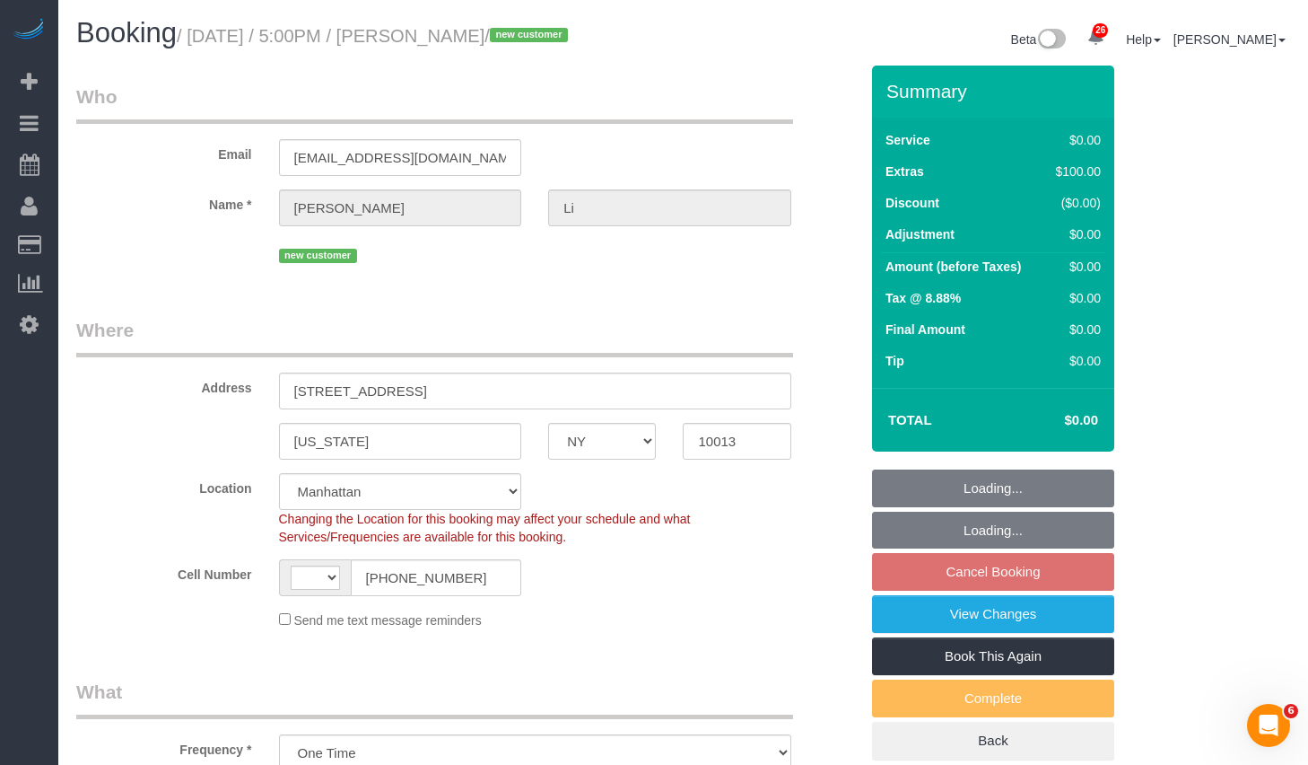
select select "string:[GEOGRAPHIC_DATA]"
select select "string:stripe-pm_1SAqym4VGloSiKo7S8WF0cnS"
select select "object:960"
select select "spot10"
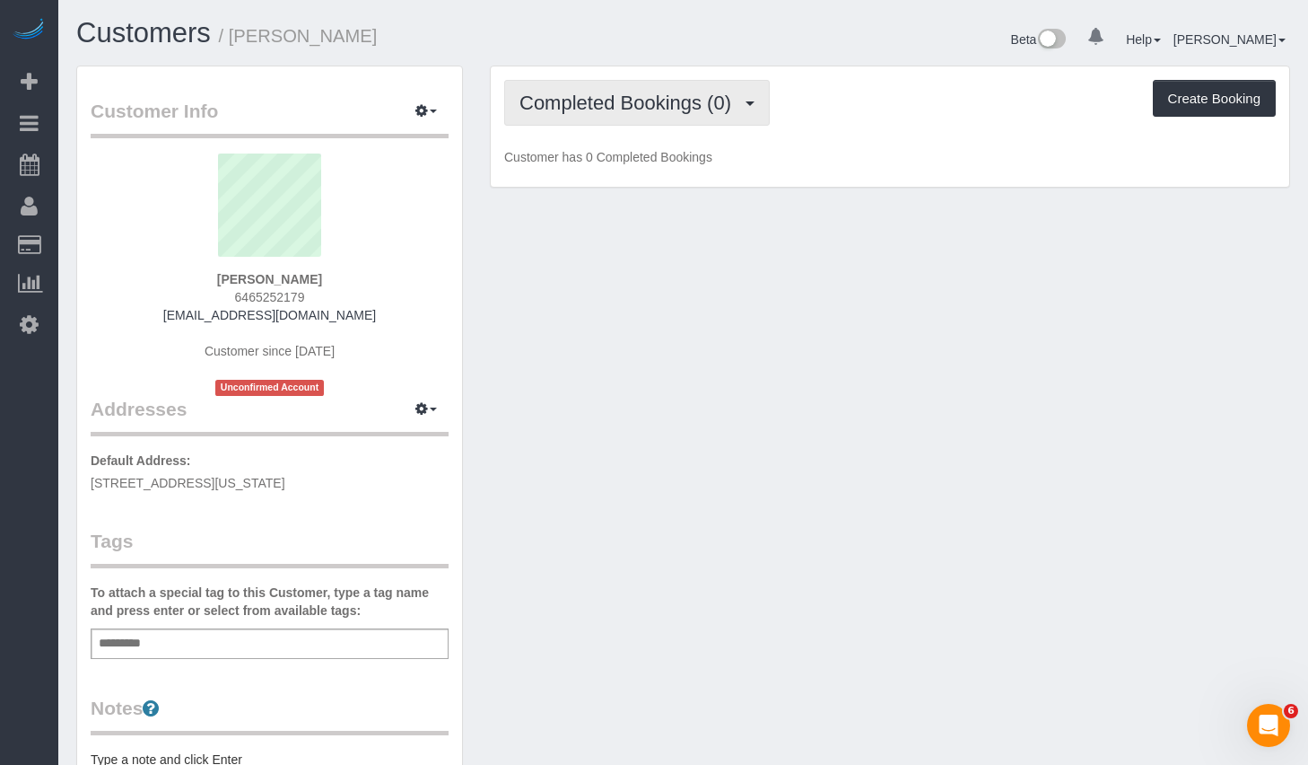
click at [618, 109] on span "Completed Bookings (0)" at bounding box center [630, 103] width 221 height 22
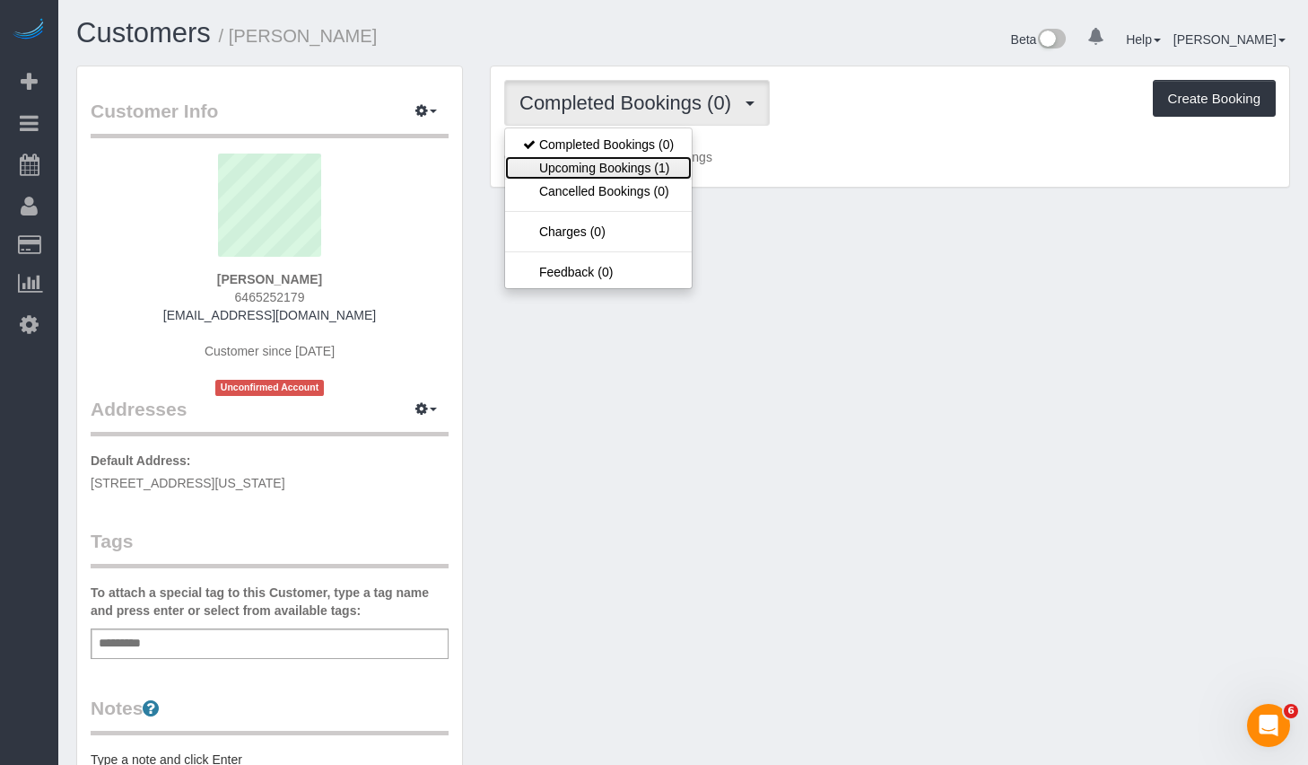
click at [591, 163] on link "Upcoming Bookings (1)" at bounding box center [598, 167] width 187 height 23
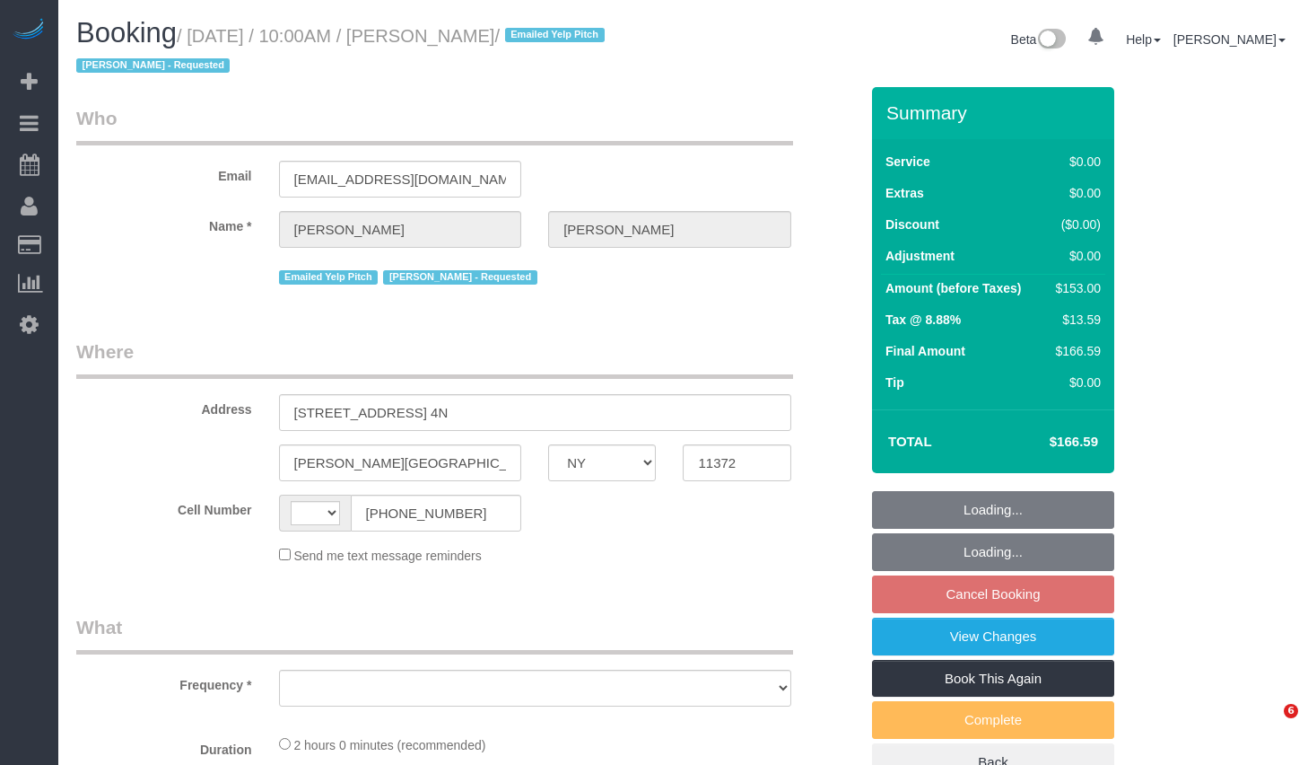
select select "NY"
select select "number:89"
select select "number:90"
select select "number:15"
select select "number:5"
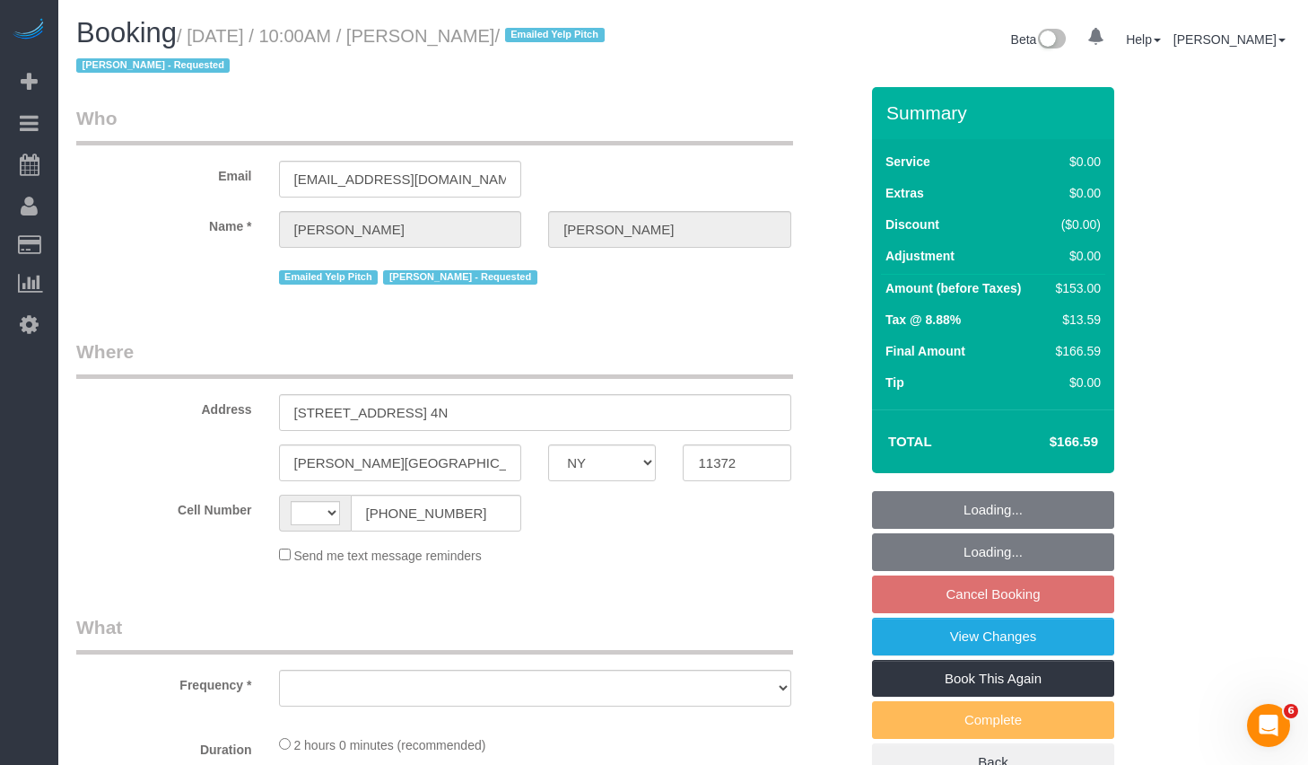
select select "object:717"
select select "2"
select select "string:[GEOGRAPHIC_DATA]"
select select "string:stripe-pm_1JDWDm4VGloSiKo7oIyGWjZ6"
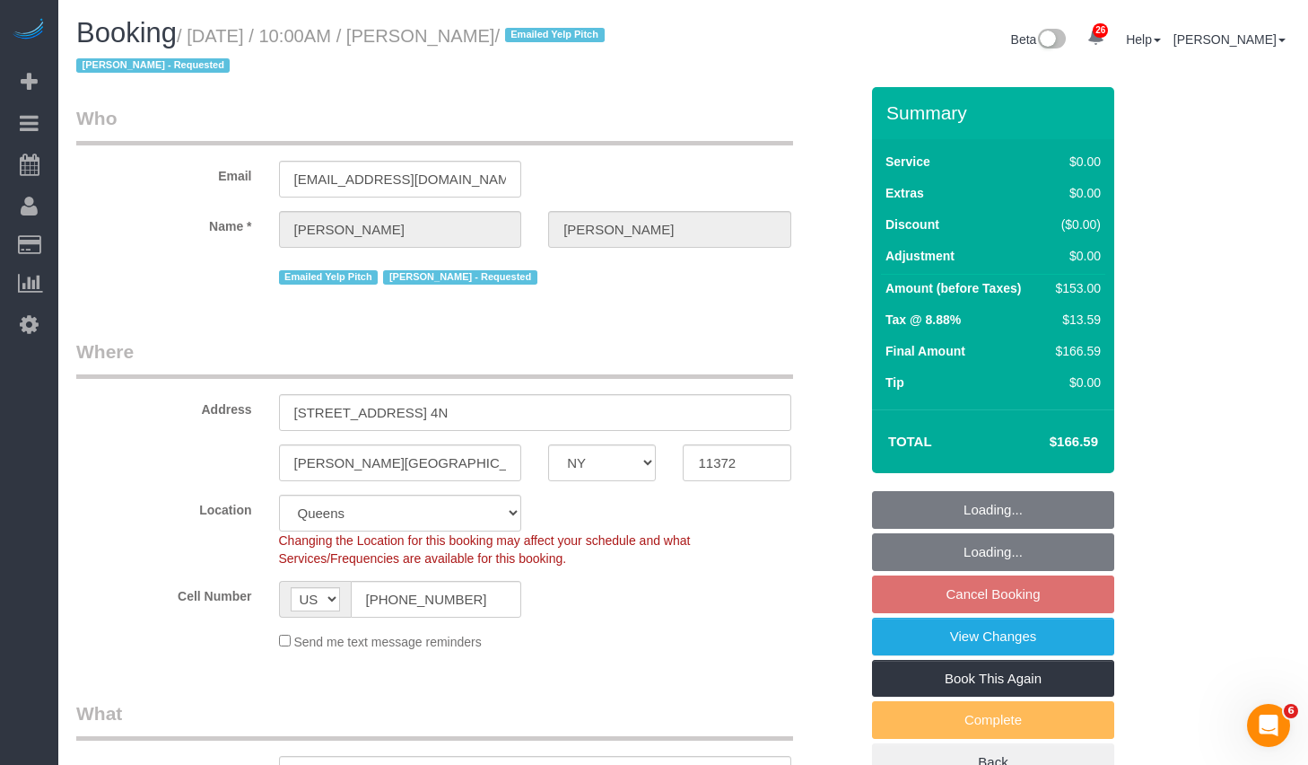
select select "object:1073"
select select "spot3"
select select "2"
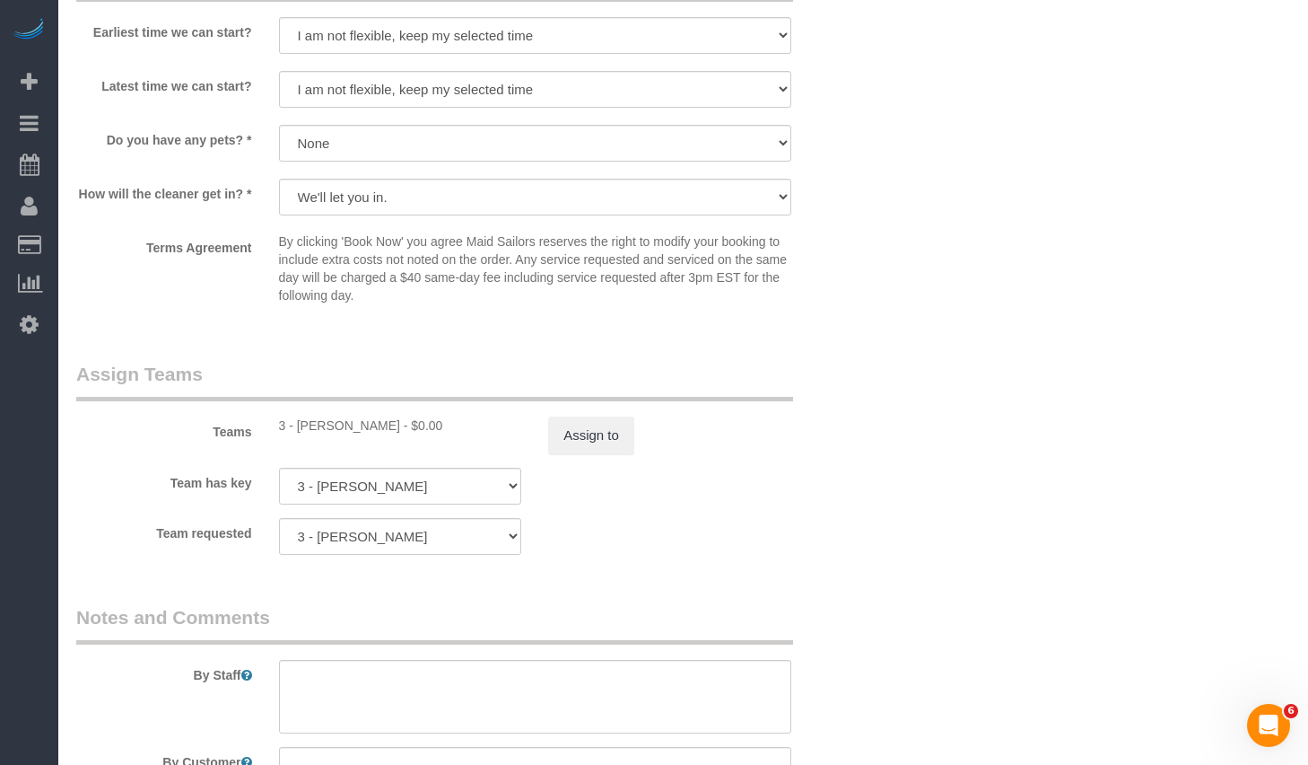
scroll to position [2297, 0]
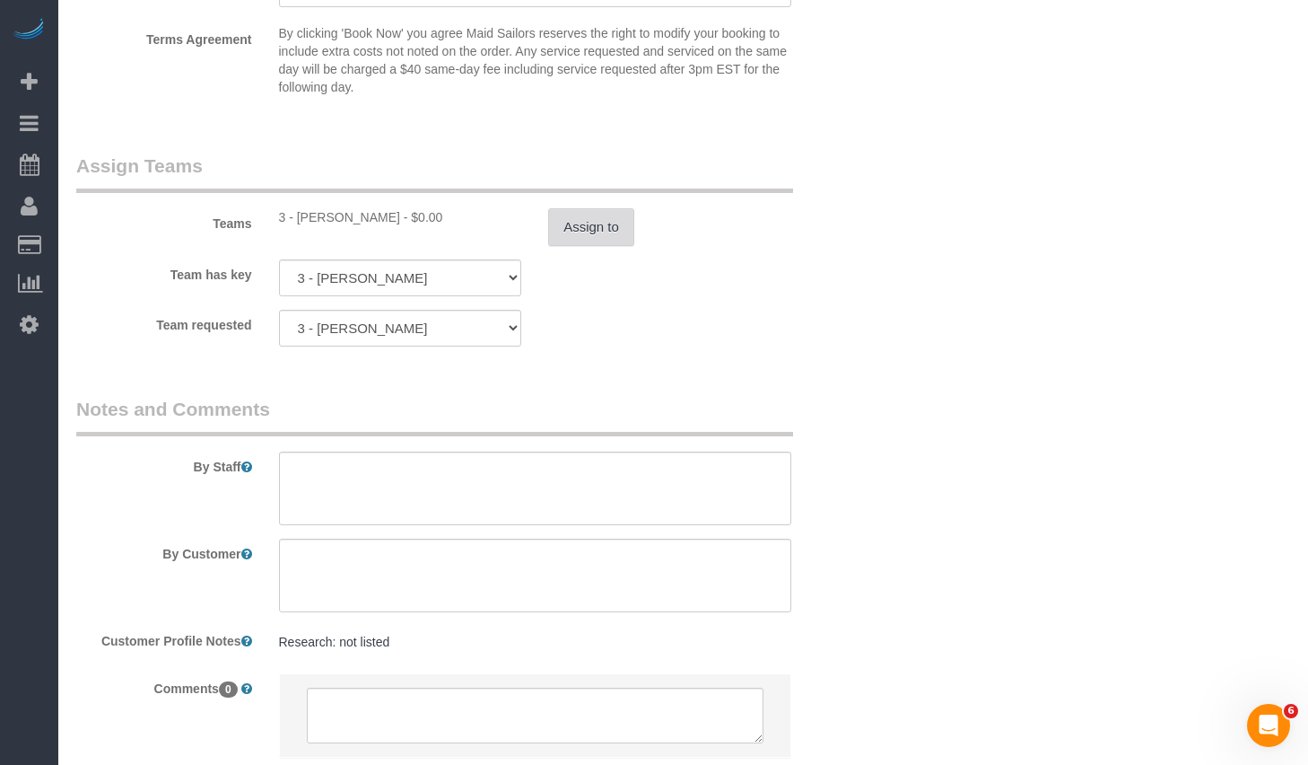
click at [571, 224] on button "Assign to" at bounding box center [591, 227] width 86 height 38
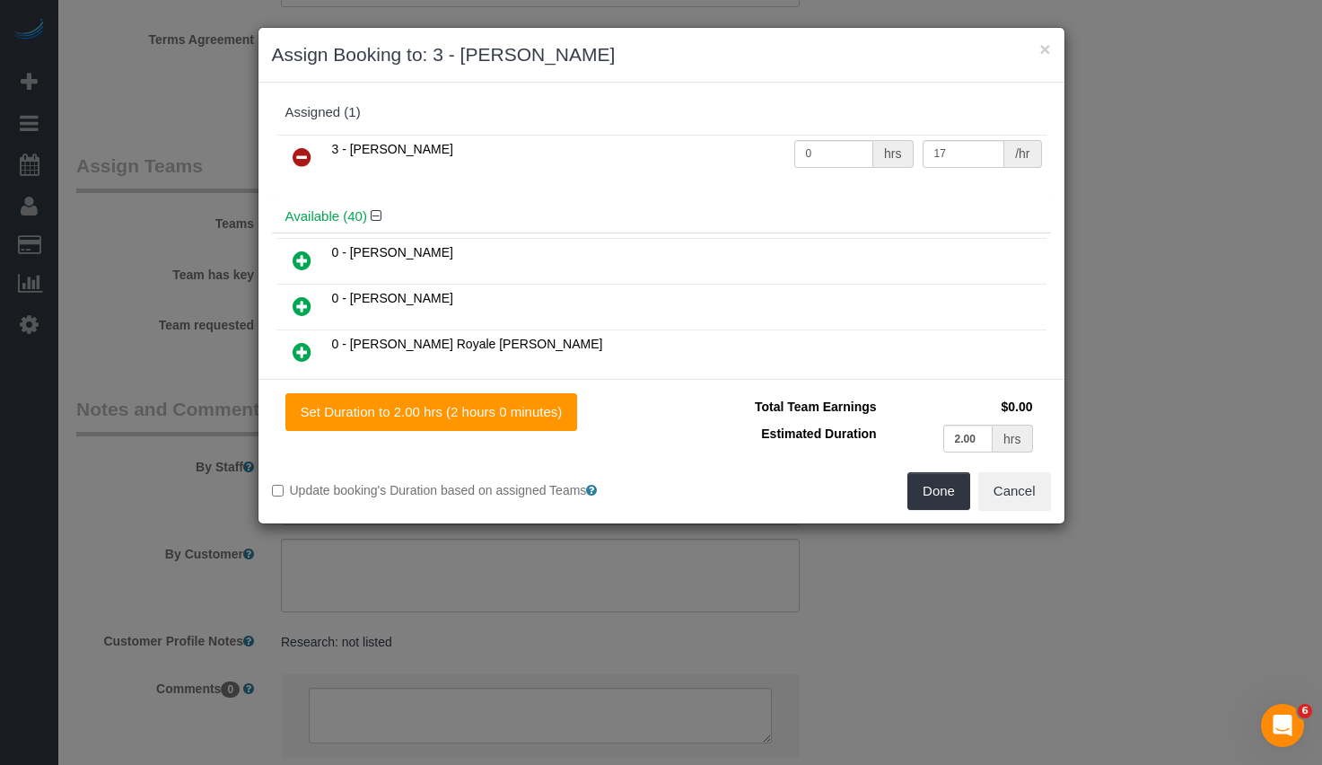
click at [318, 156] on link at bounding box center [302, 158] width 42 height 36
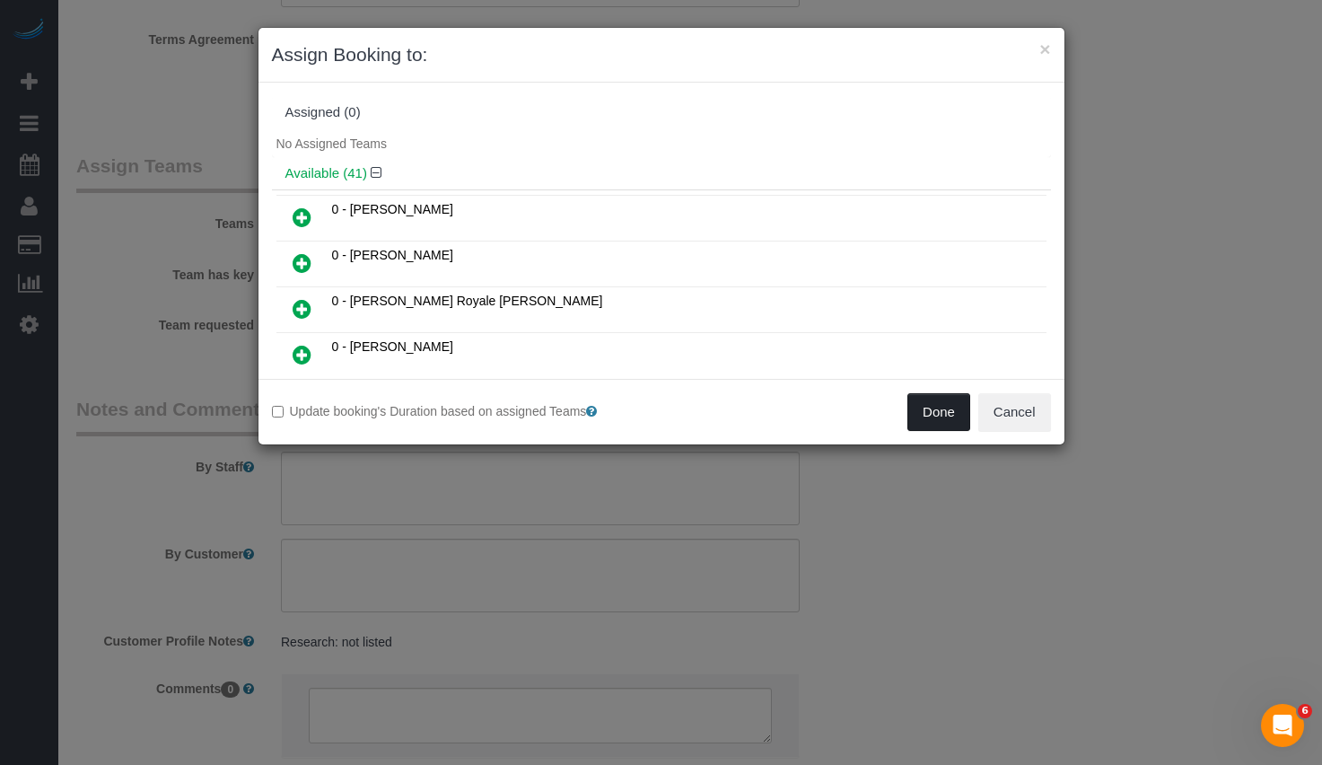
click at [944, 419] on button "Done" at bounding box center [938, 412] width 63 height 38
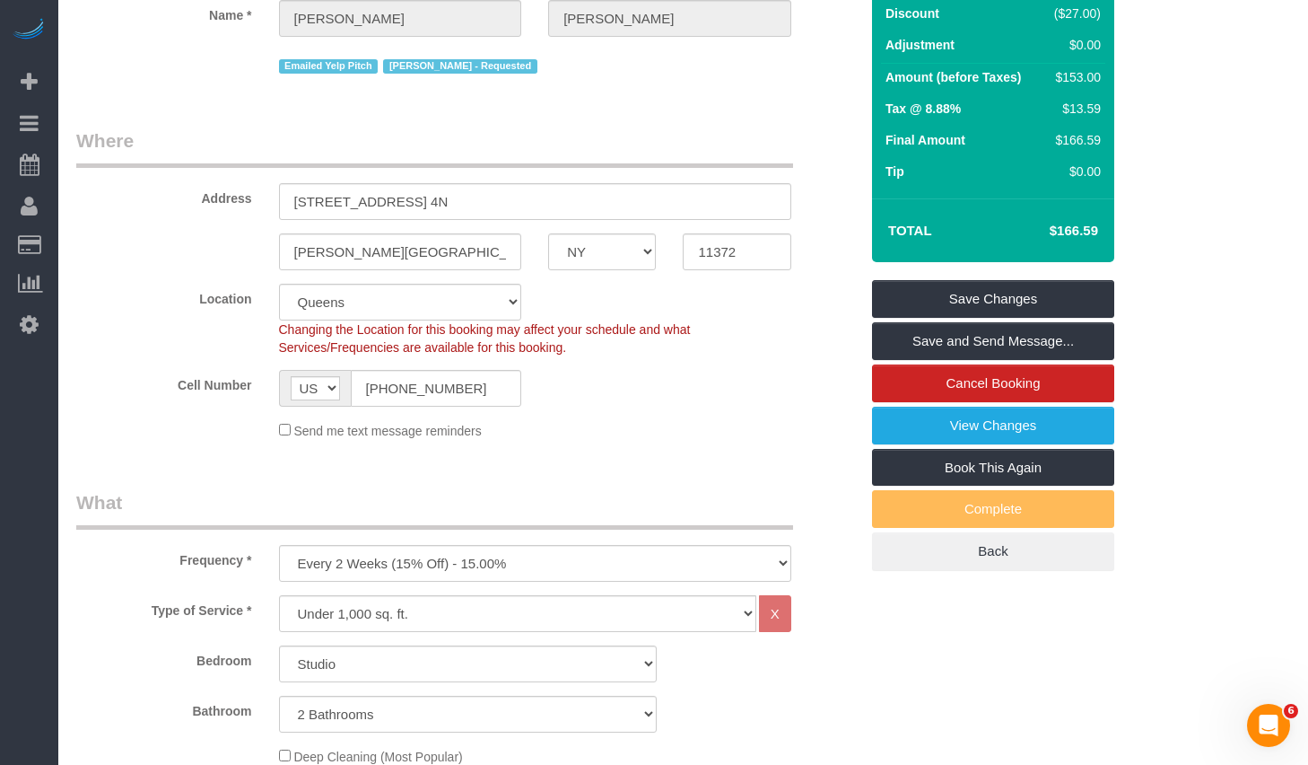
scroll to position [0, 0]
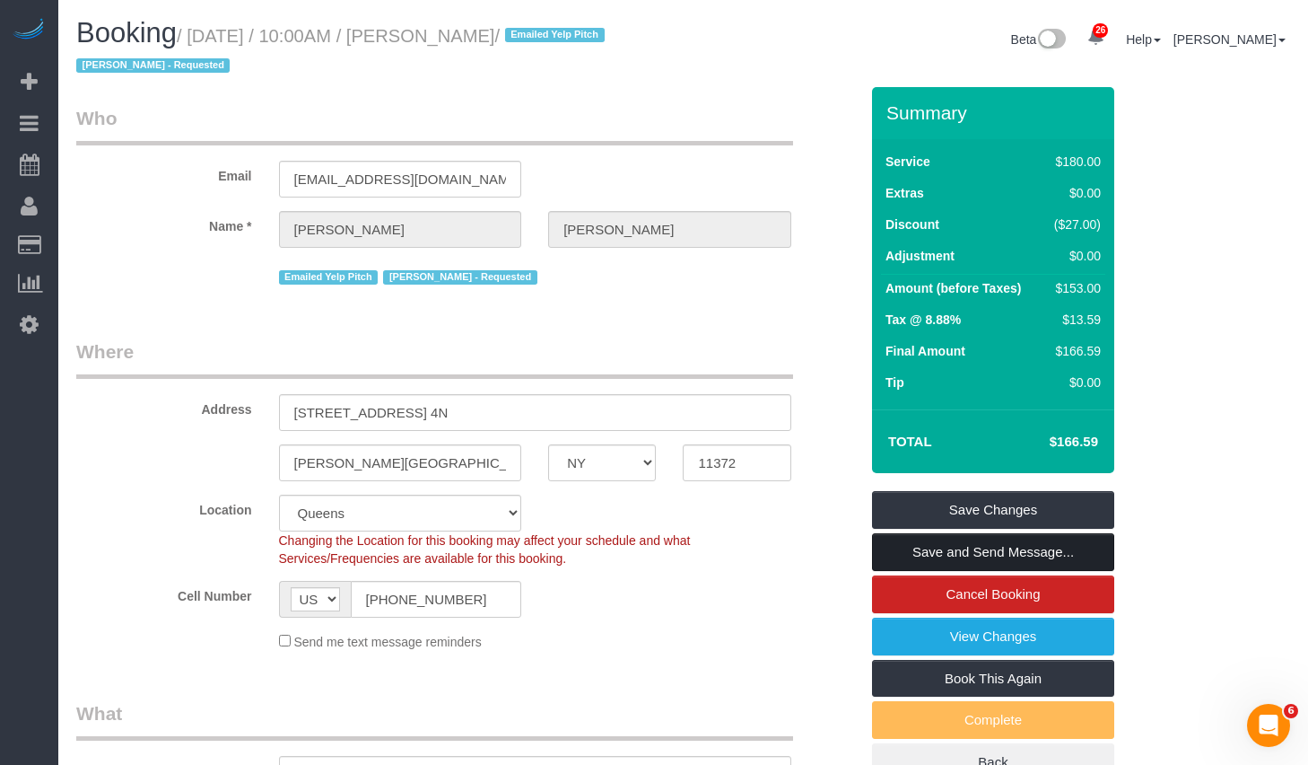
click at [948, 554] on link "Save and Send Message..." at bounding box center [993, 552] width 242 height 38
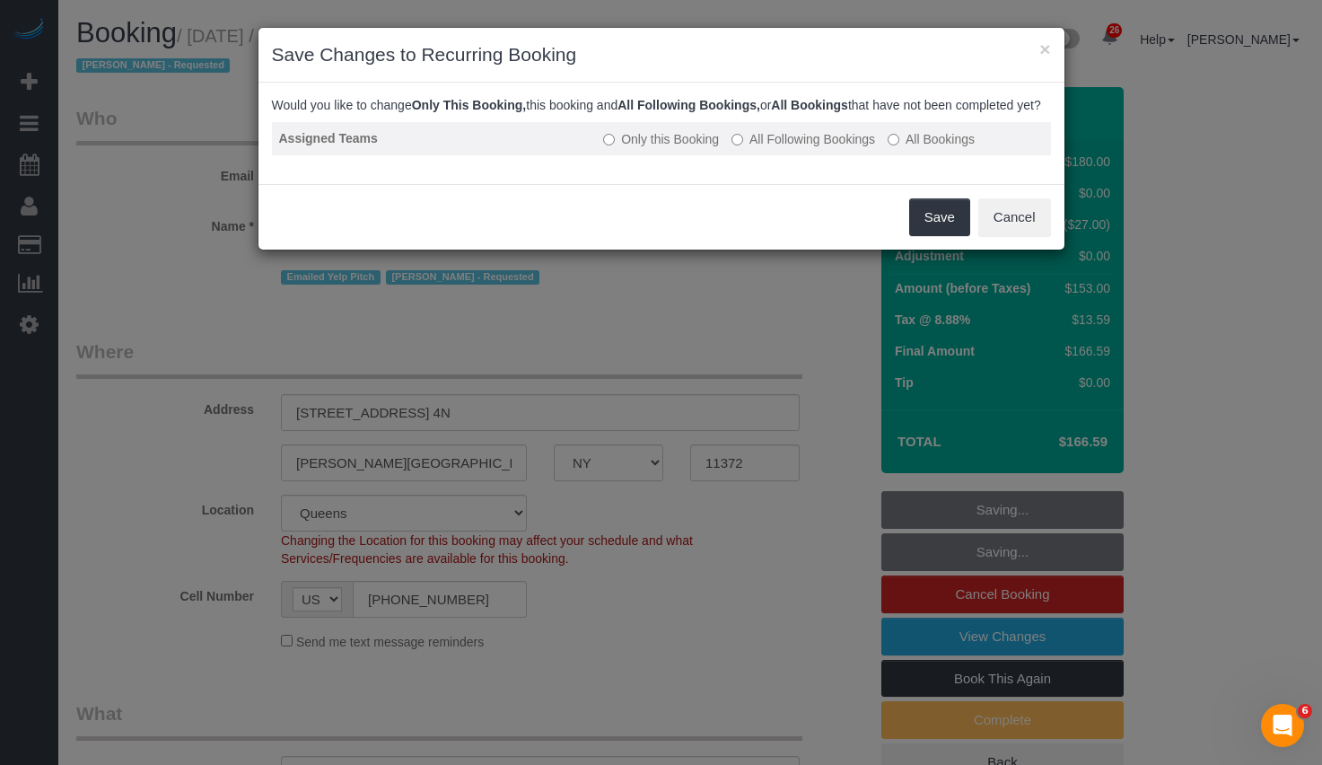
click at [795, 148] on label "All Following Bookings" at bounding box center [803, 139] width 144 height 18
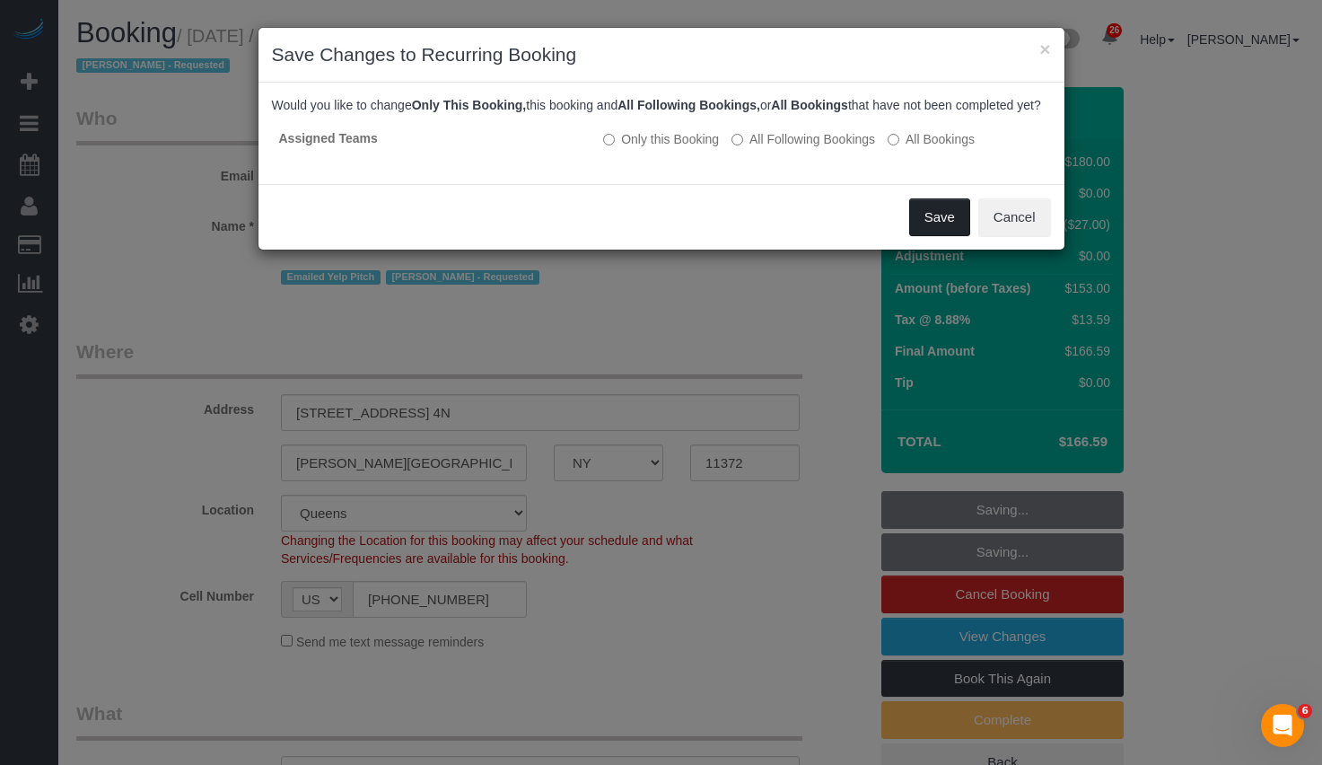
click at [942, 233] on button "Save" at bounding box center [939, 217] width 61 height 38
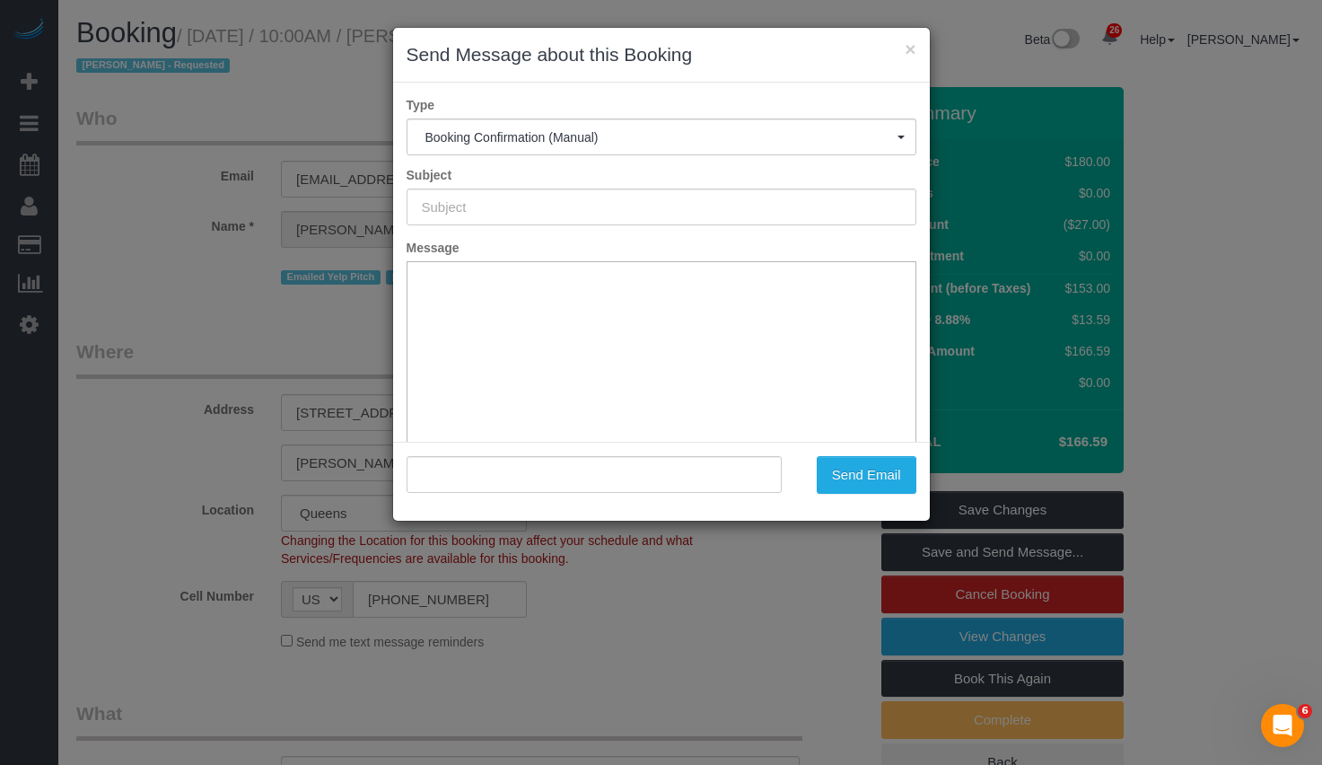
type input "Cleaning Confirmed for 10/02/2025 at 10:00am"
type input ""Fabiana Berg" <fabster21@aol.com>"
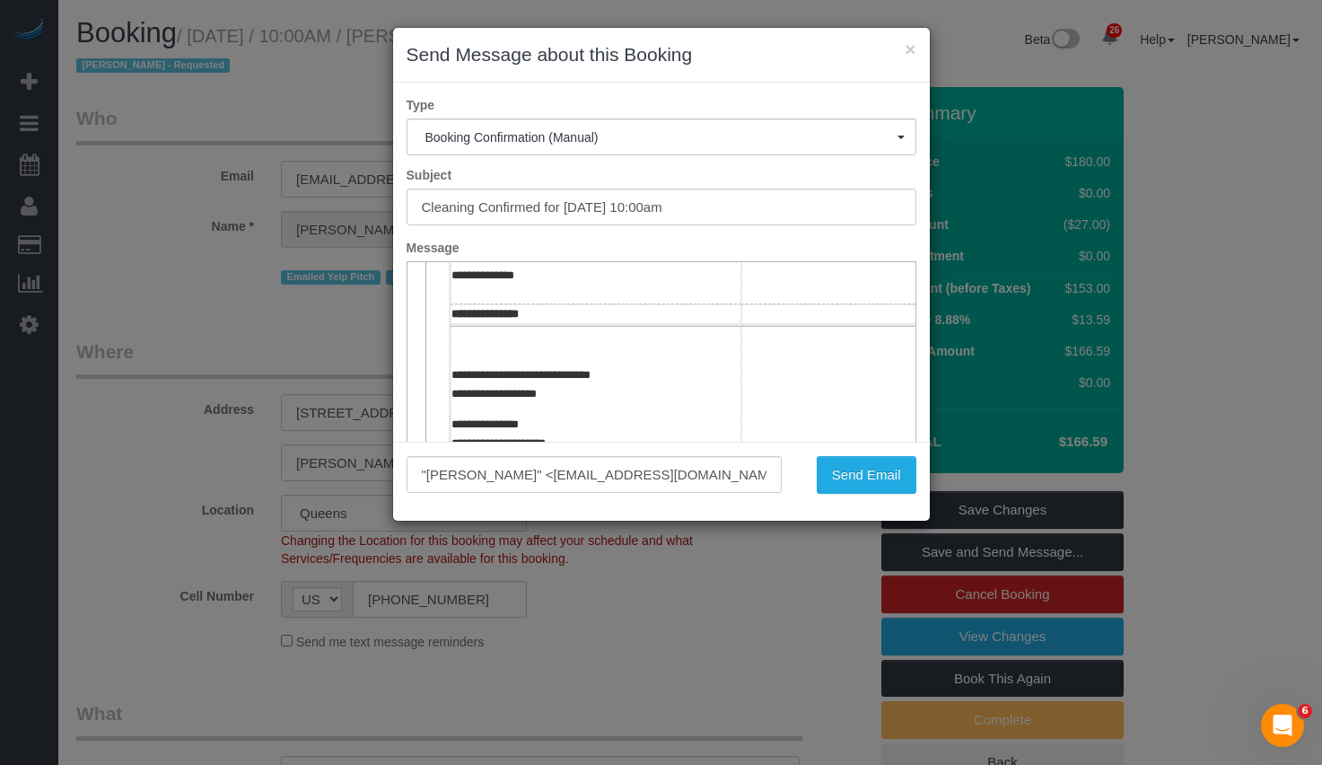
scroll to position [689, 0]
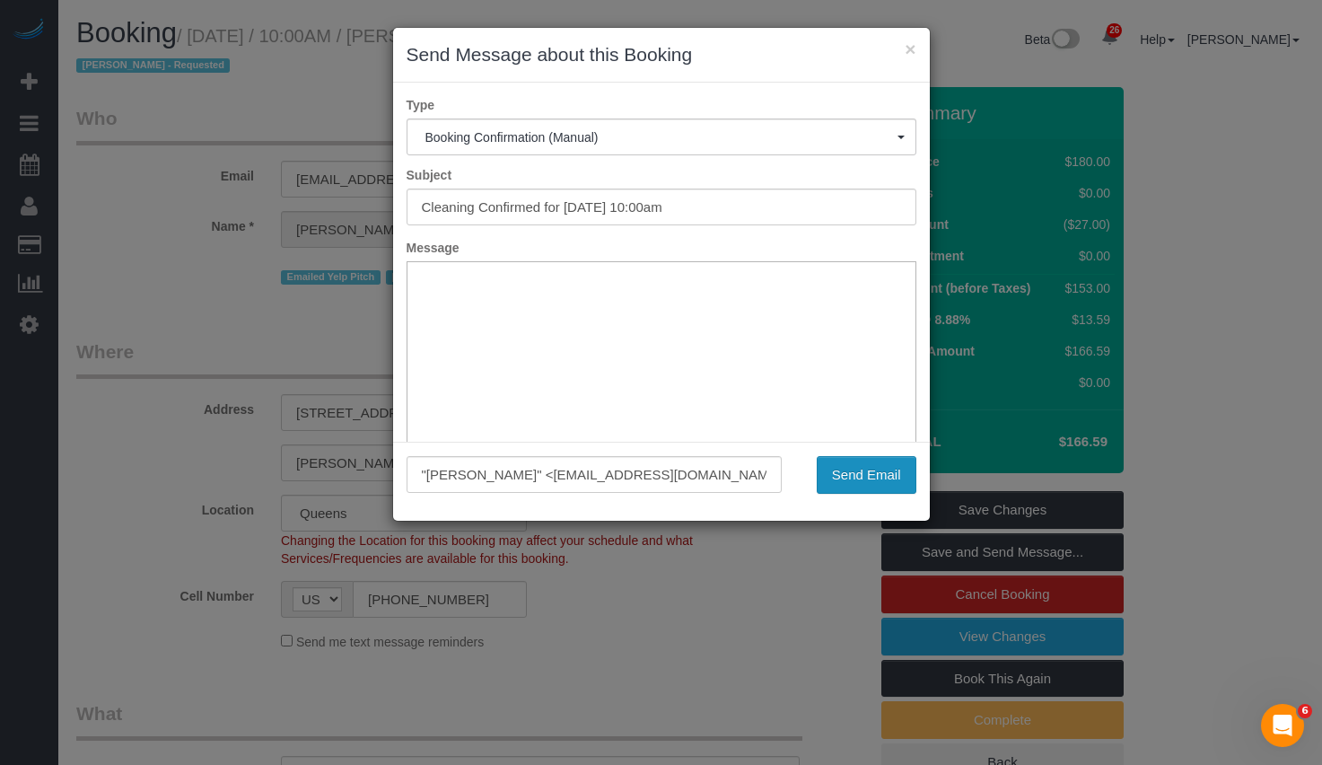
click at [878, 488] on button "Send Email" at bounding box center [867, 475] width 100 height 38
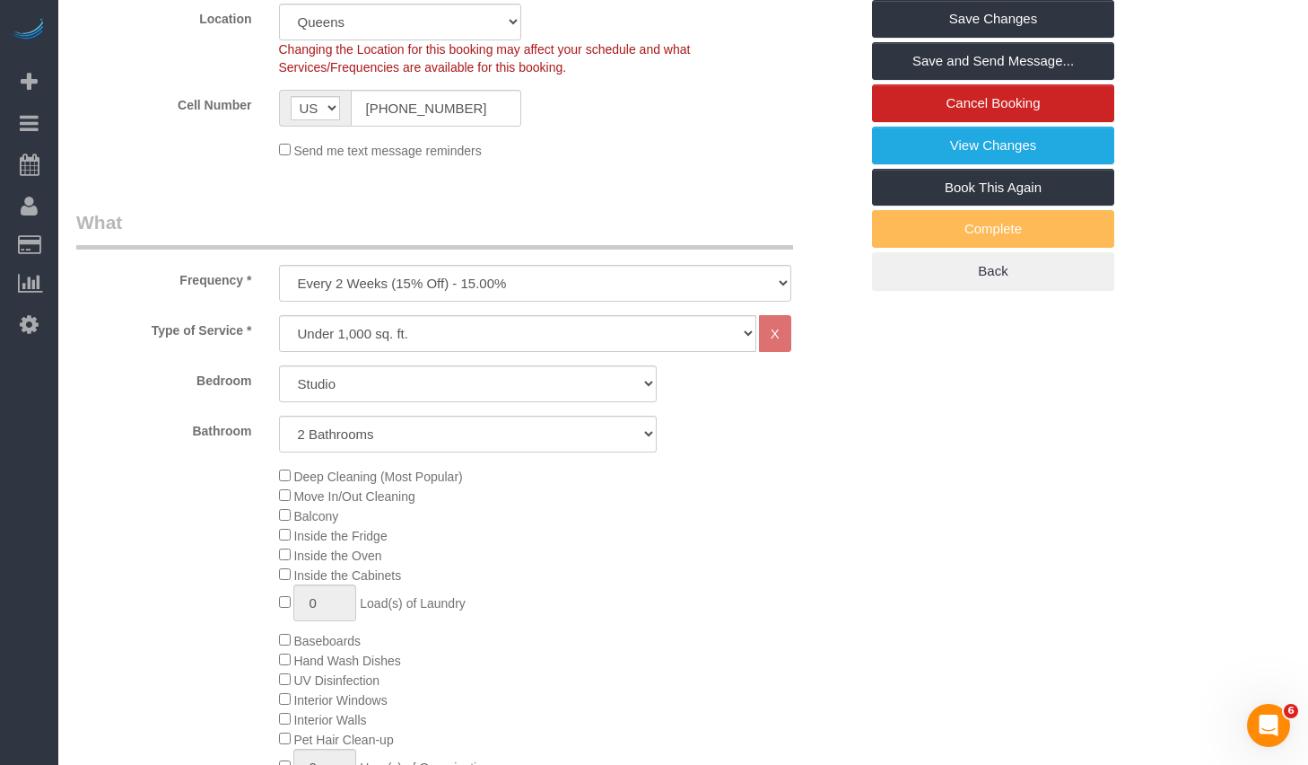
scroll to position [0, 0]
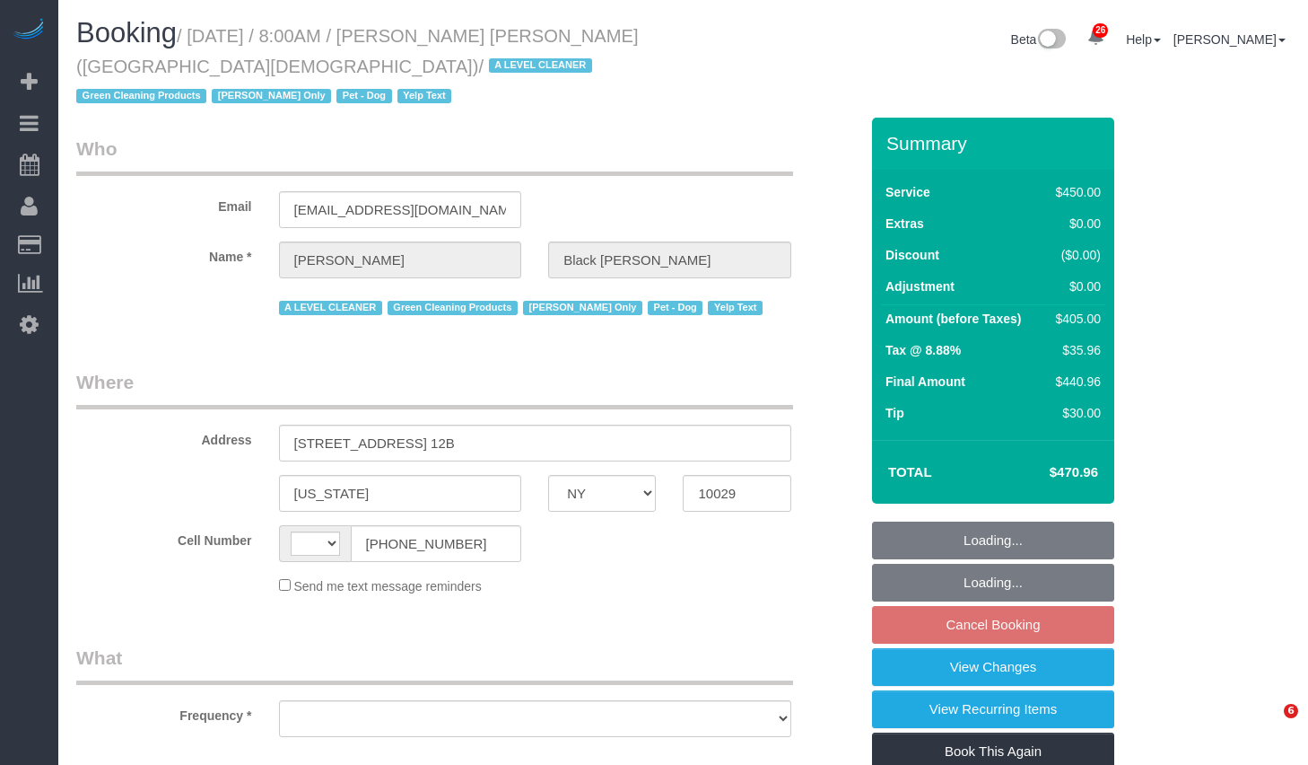
select select "NY"
select select "object:751"
select select "number:89"
select select "number:90"
select select "number:13"
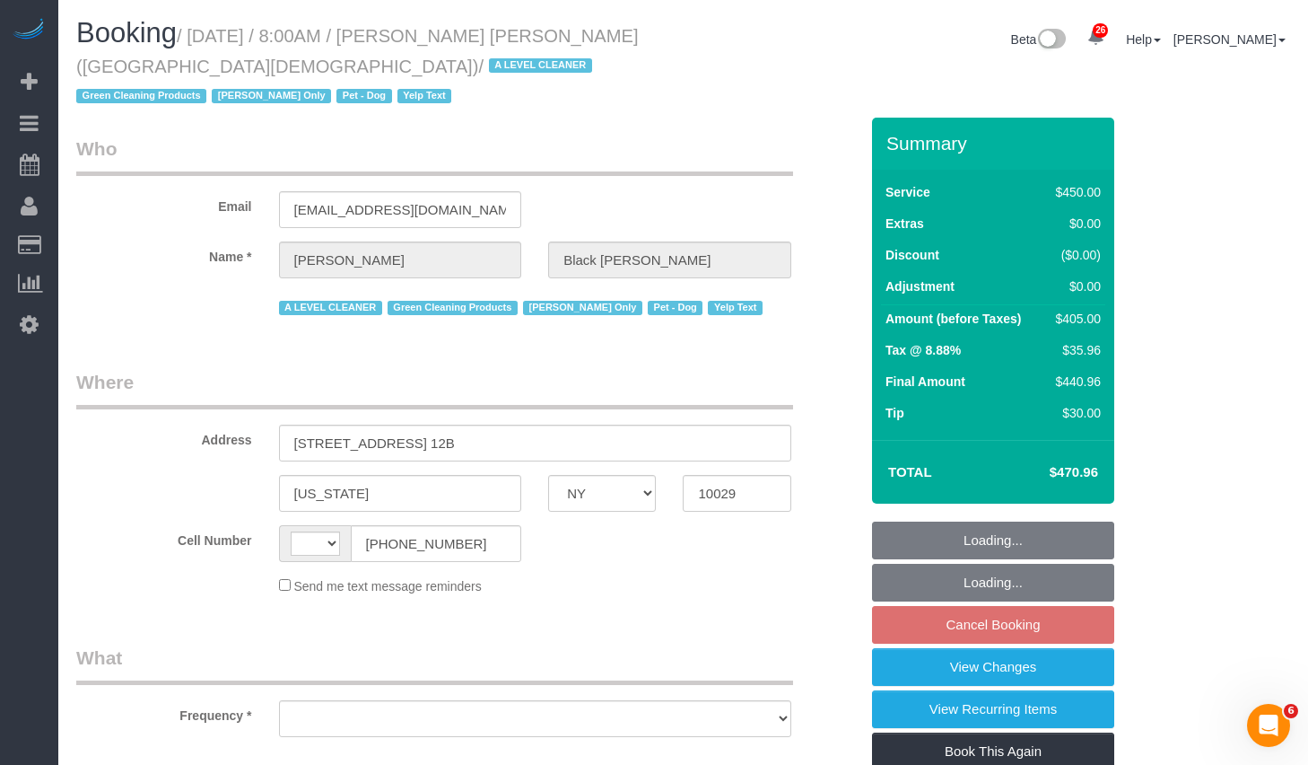
select select "number:5"
select select "number:21"
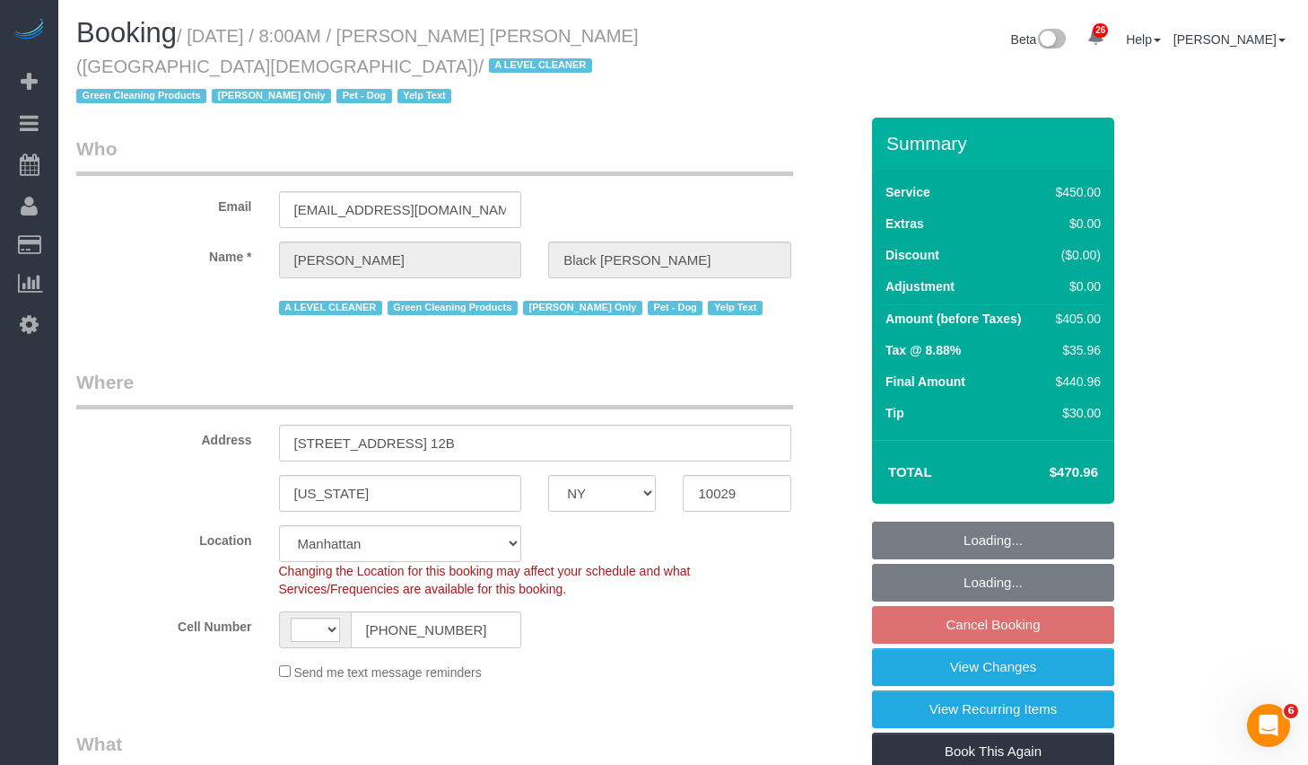
select select "string:[GEOGRAPHIC_DATA]"
select select "string:stripe-pm_1M6IuF4VGloSiKo7psK1qtCl"
select select "object:1440"
select select "spot1"
select select "360"
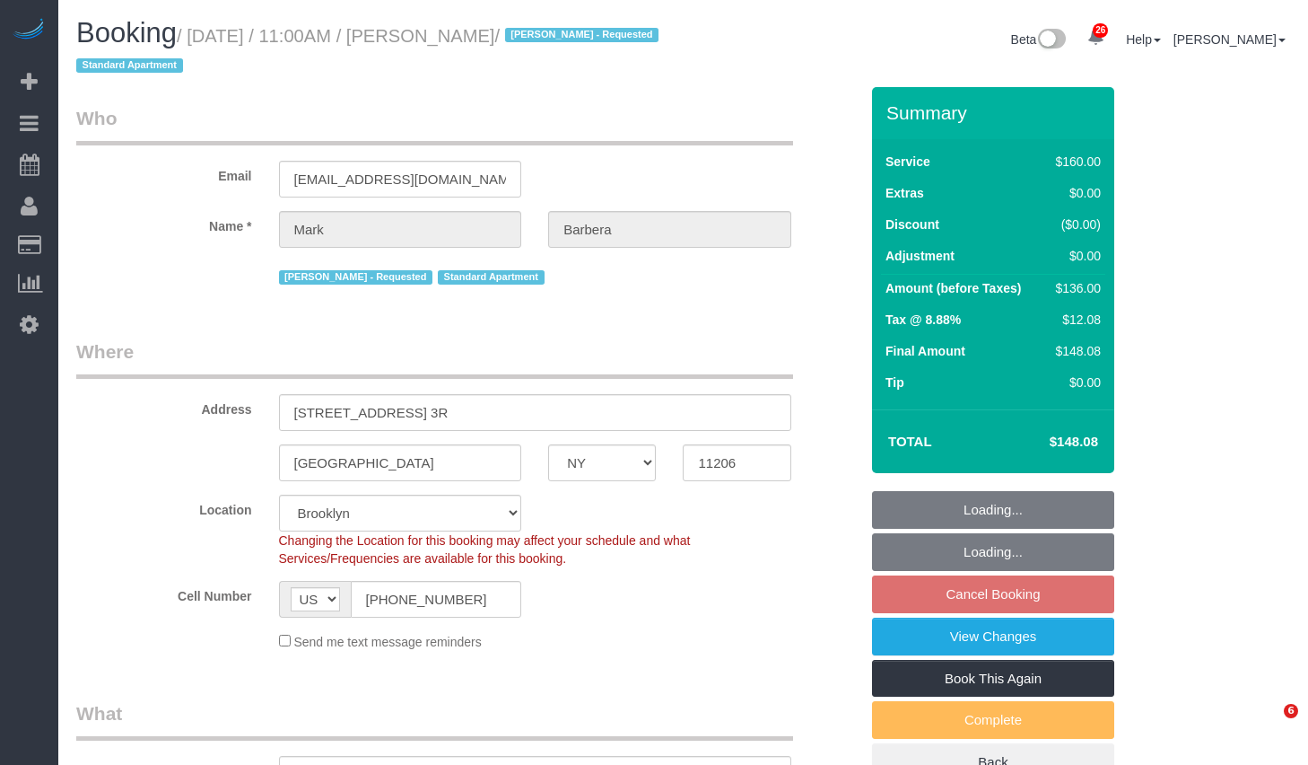
select select "NY"
select select "spot4"
select select "number:89"
select select "number:90"
select select "number:15"
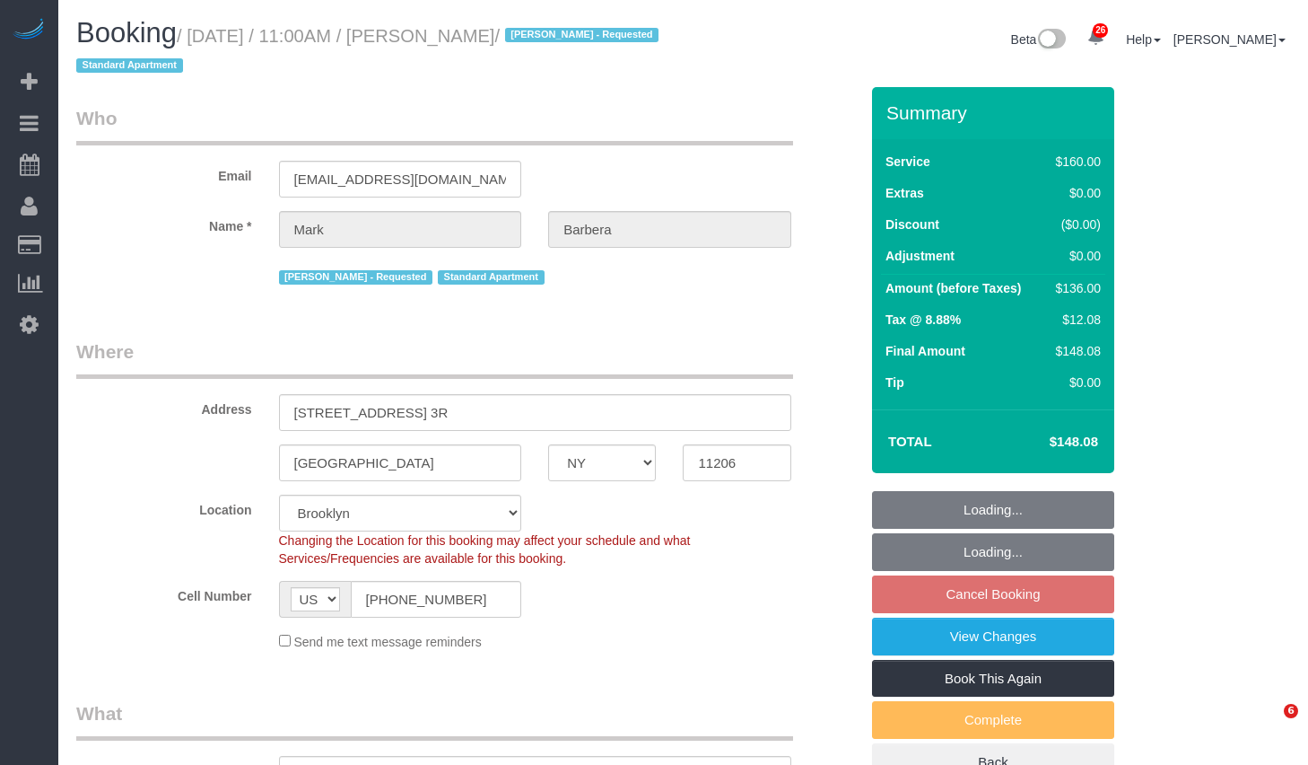
select select "number:5"
